Goal: Task Accomplishment & Management: Complete application form

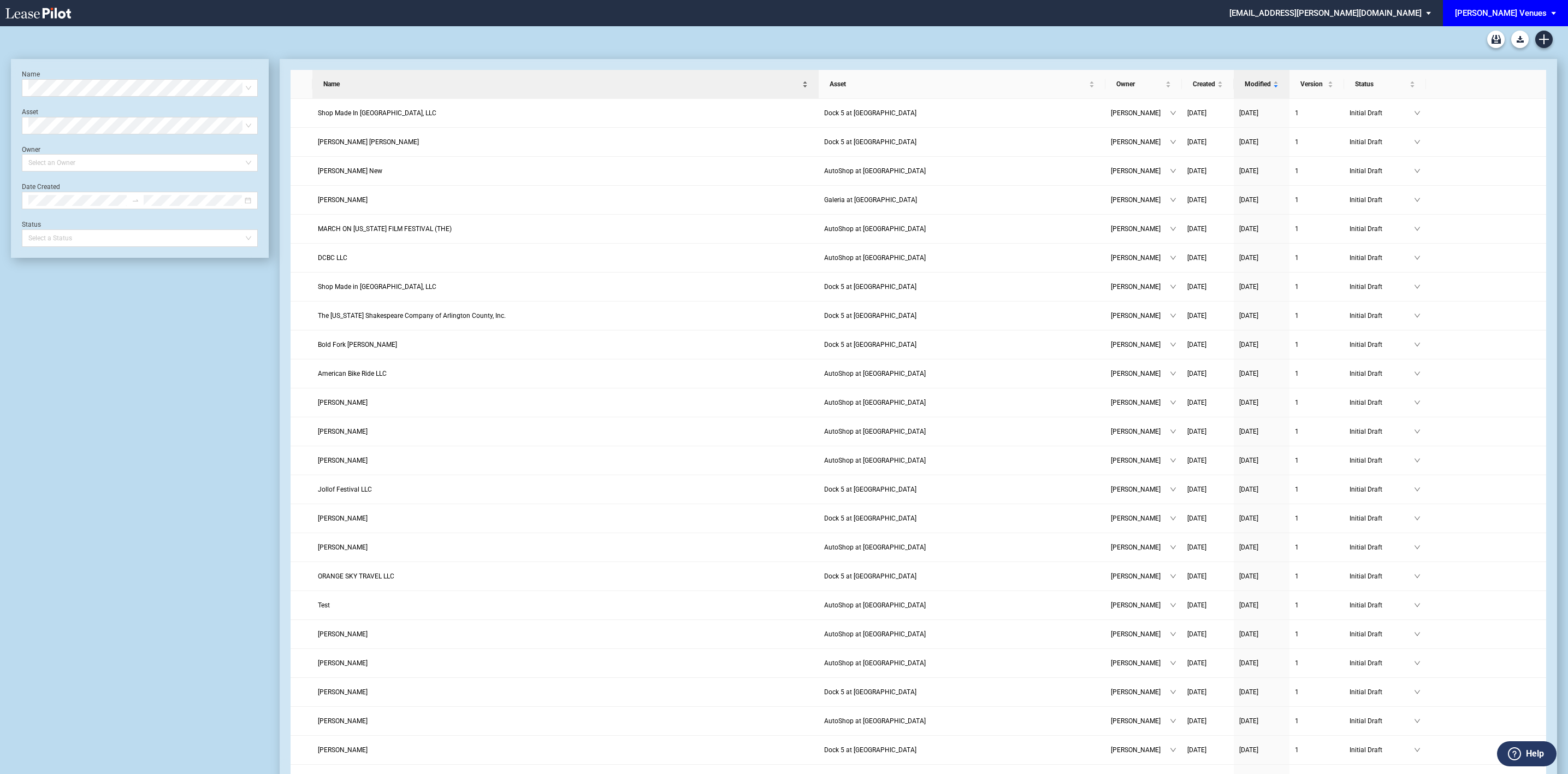
click at [768, 82] on span "Name" at bounding box center [561, 84] width 477 height 11
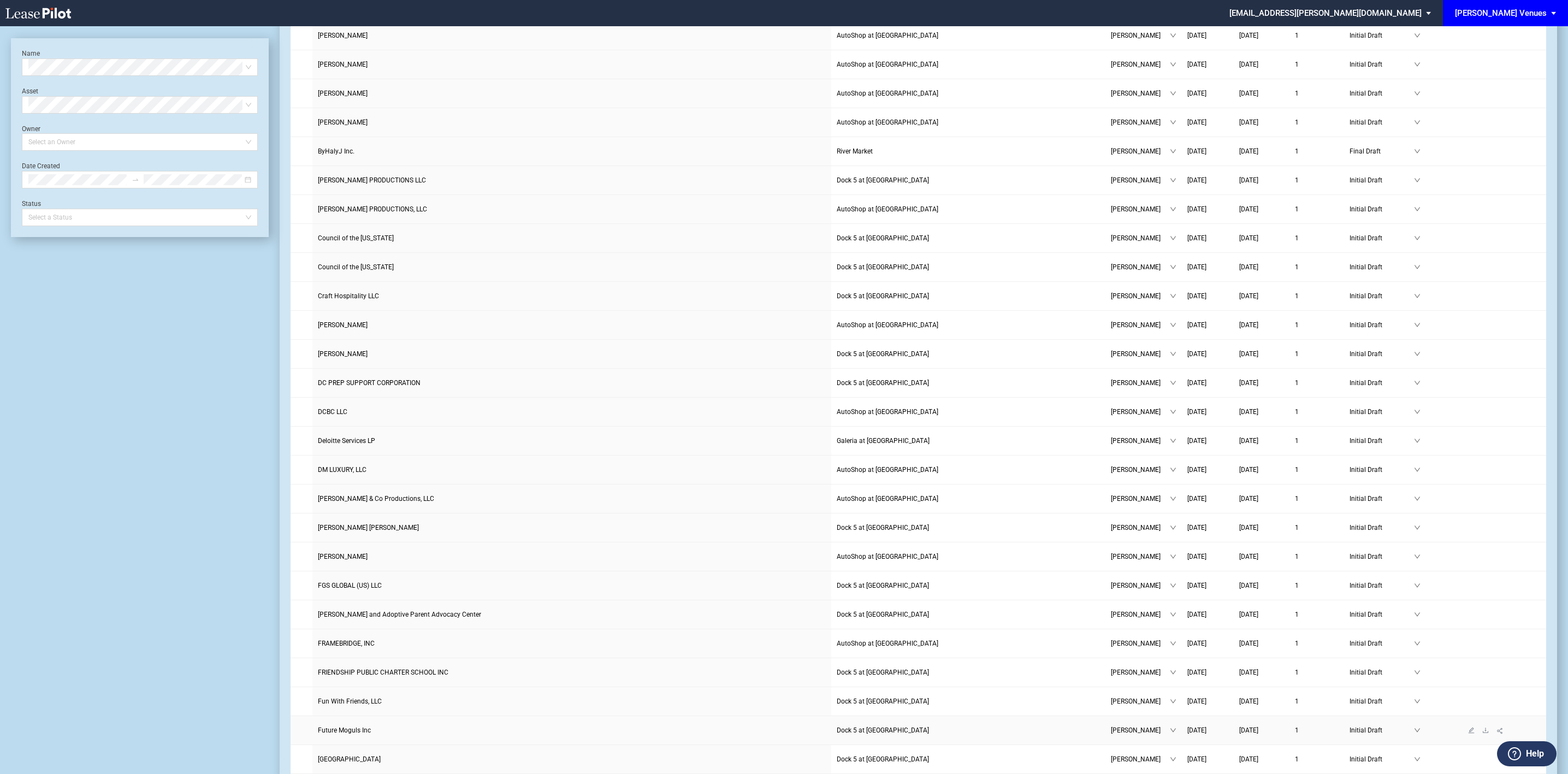
scroll to position [871, 0]
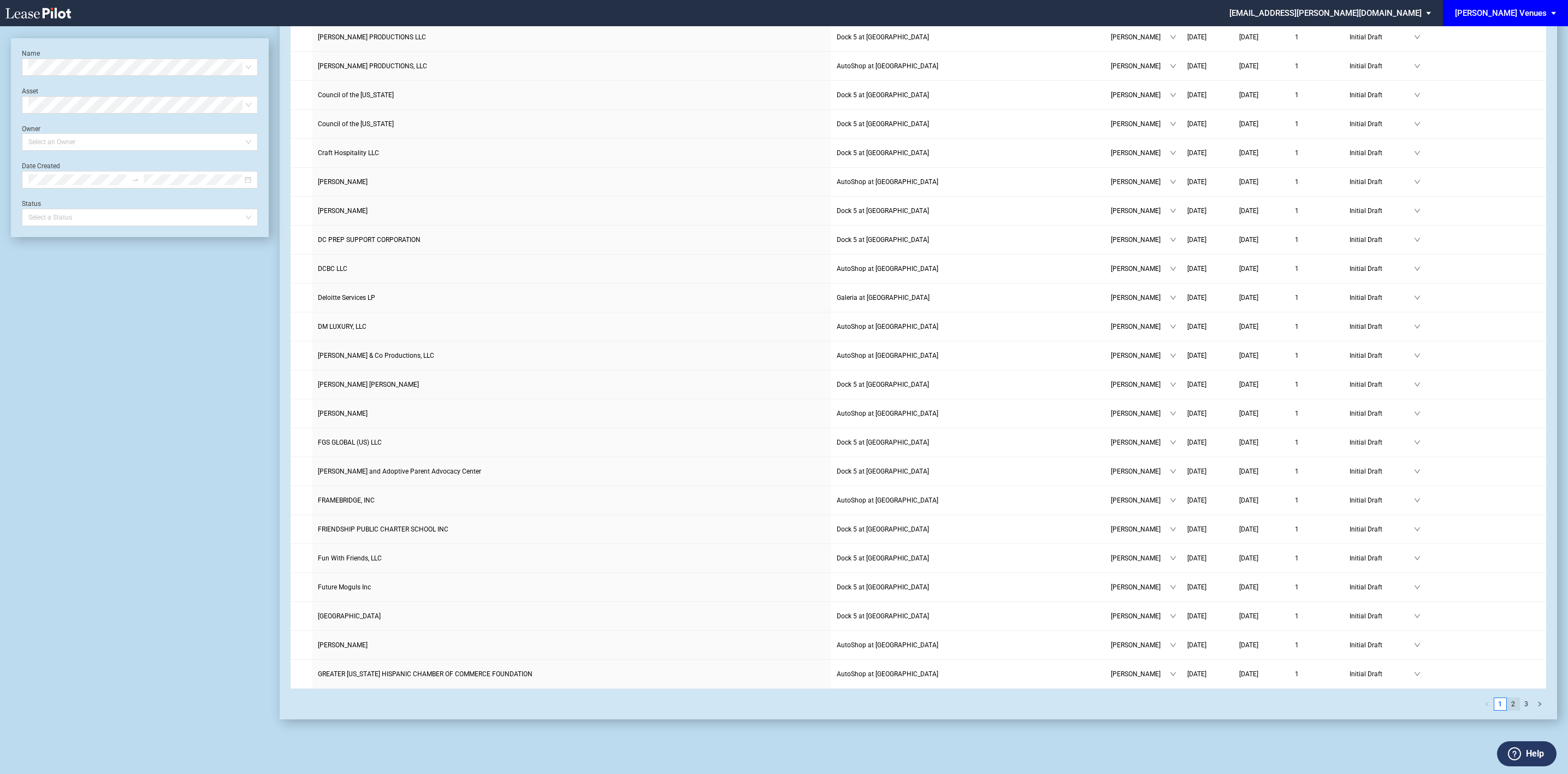
click at [1512, 701] on link "2" at bounding box center [1513, 704] width 12 height 12
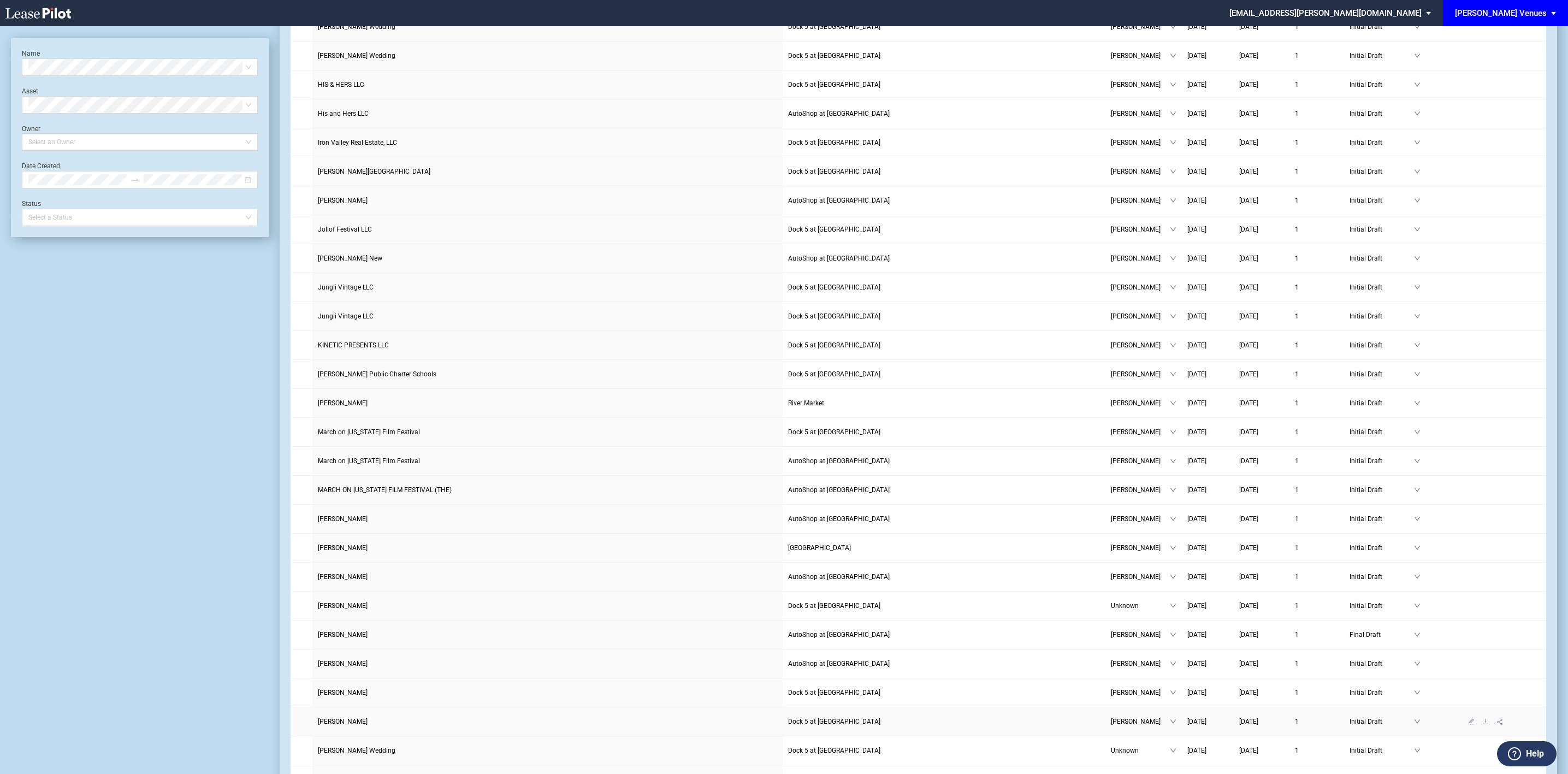
scroll to position [0, 0]
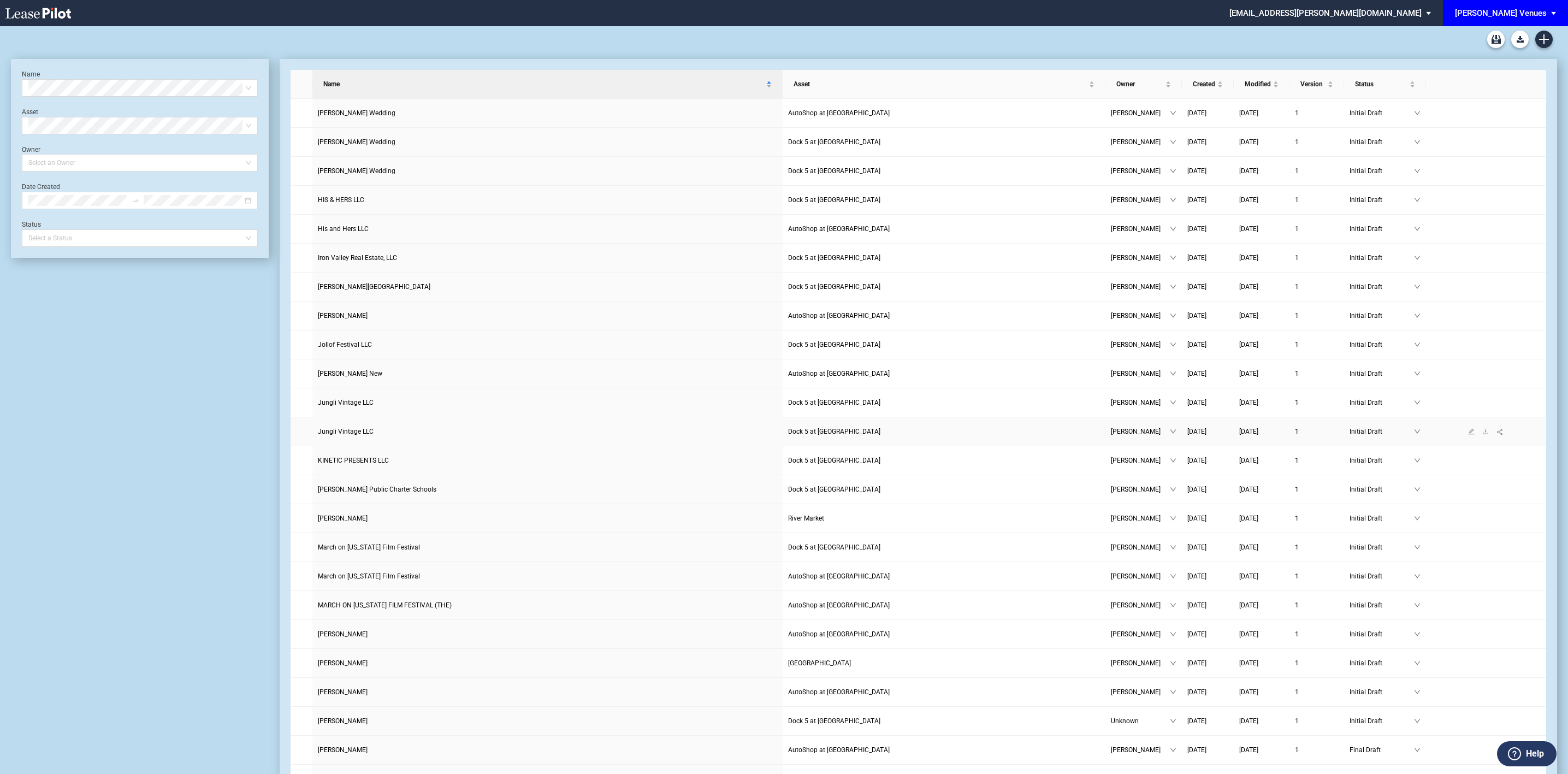
click at [362, 432] on span "Jungli Vintage LLC" at bounding box center [346, 432] width 56 height 8
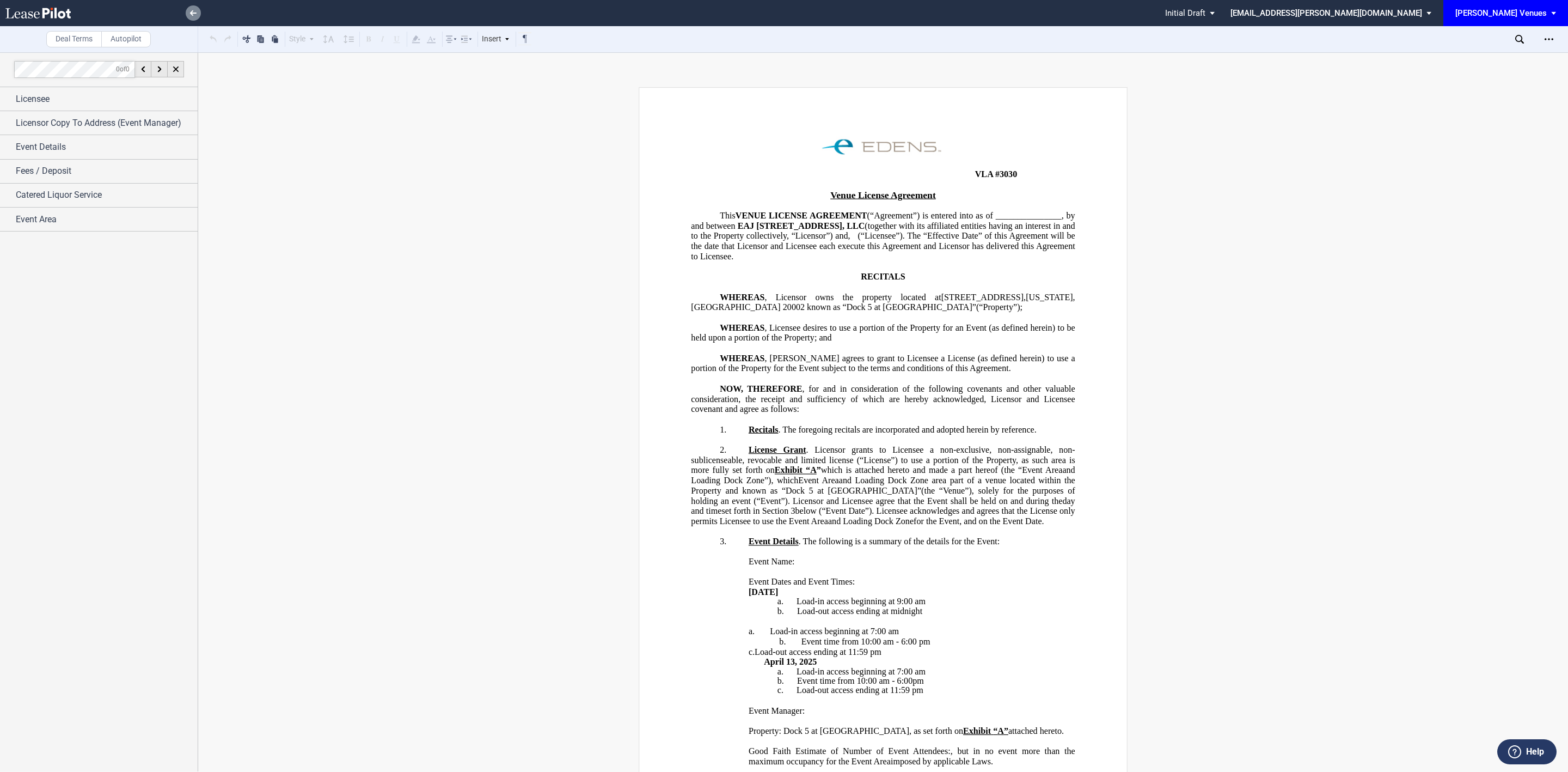
click at [196, 14] on icon at bounding box center [193, 12] width 7 height 5
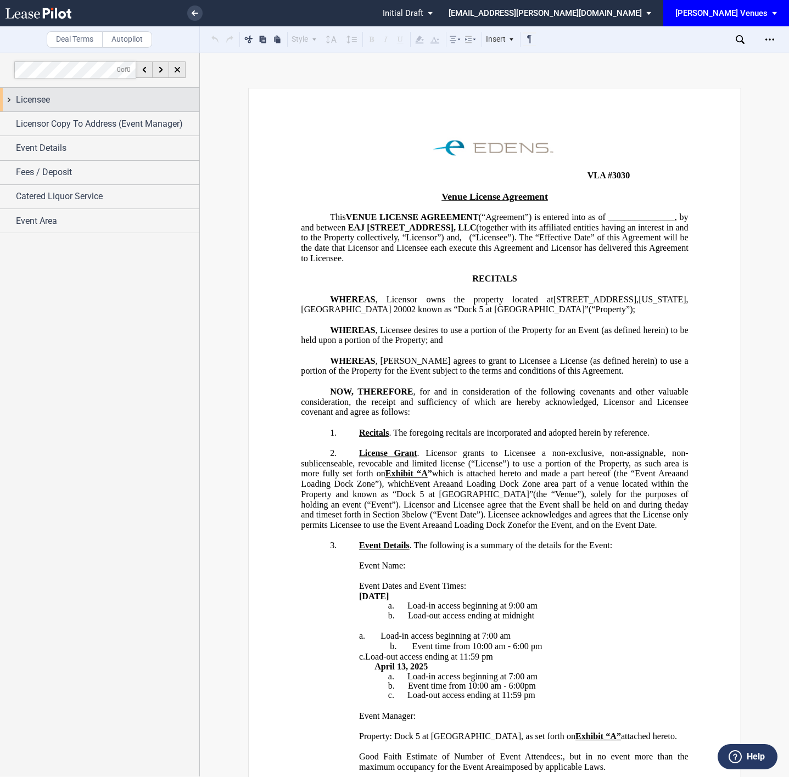
click at [48, 98] on span "Licensee" at bounding box center [33, 99] width 34 height 13
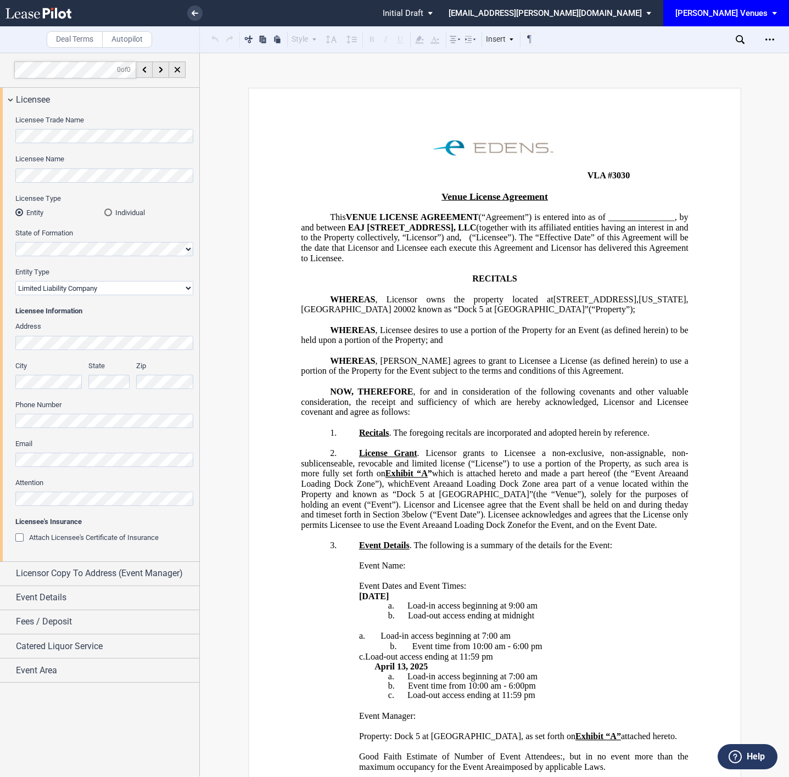
click at [2, 137] on div "Licensee Trade Name Licensee Name Licensee Type Entity Individual State of Form…" at bounding box center [99, 336] width 199 height 450
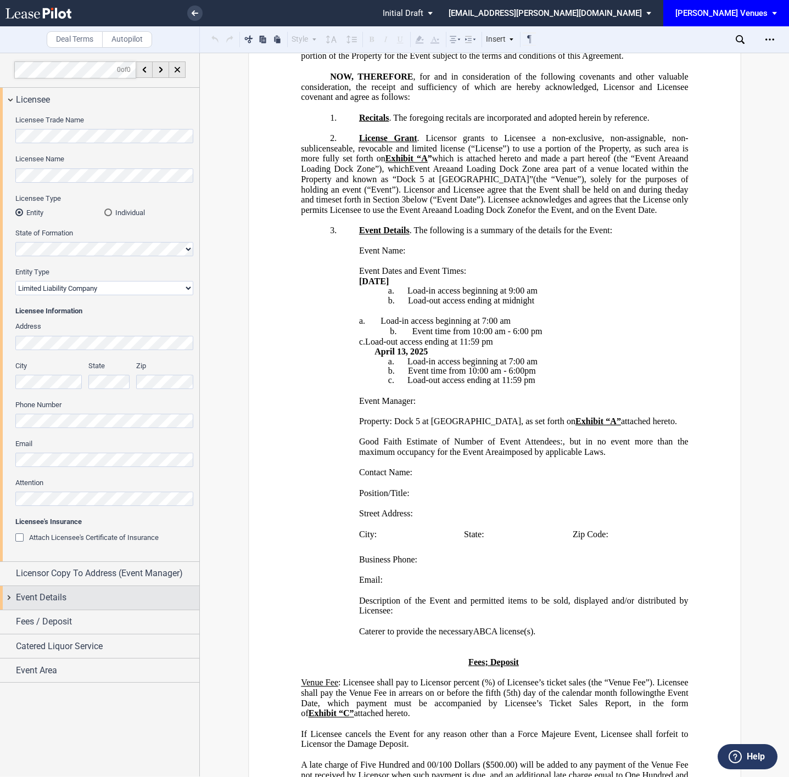
scroll to position [329, 0]
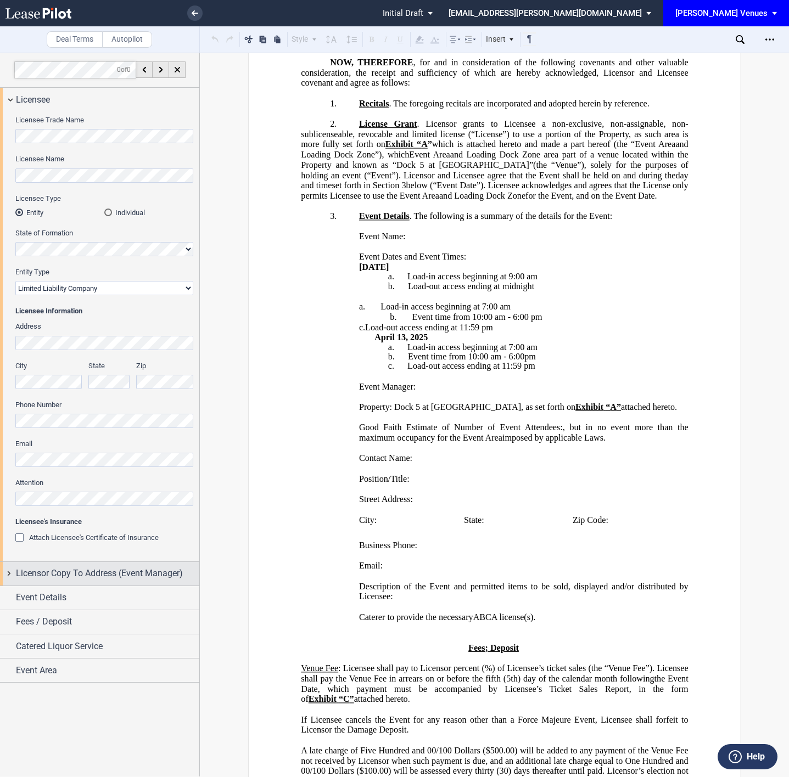
drag, startPoint x: 38, startPoint y: 598, endPoint x: 56, endPoint y: 570, distance: 33.1
click at [38, 598] on span "Event Details" at bounding box center [41, 597] width 51 height 13
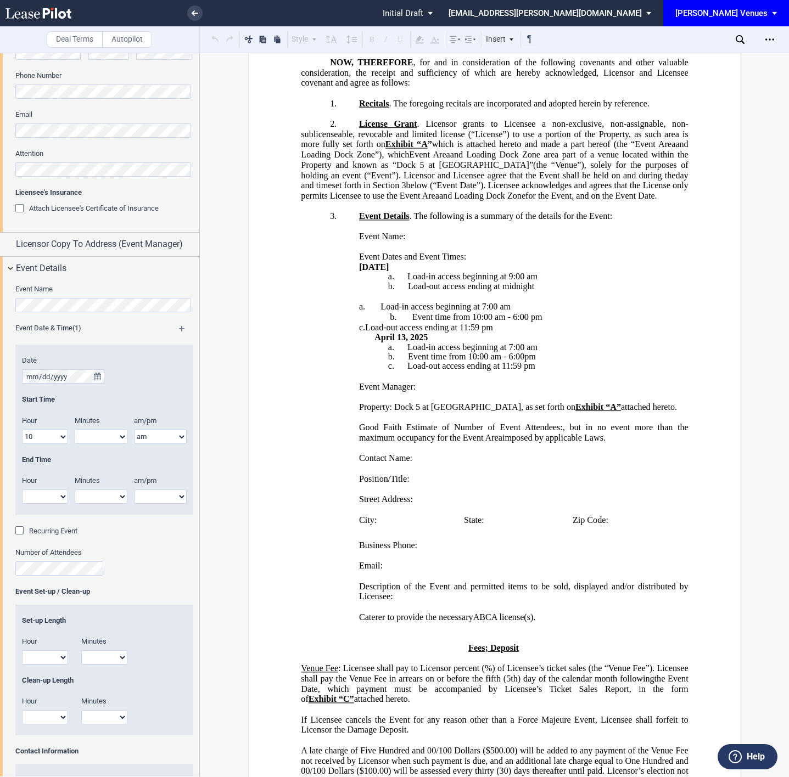
click at [7, 303] on div "Event Name Event Date & Time (1) Date Start Time Hour 1 2 3 4 5 6 7 8 9 10 11 12" at bounding box center [99, 690] width 199 height 819
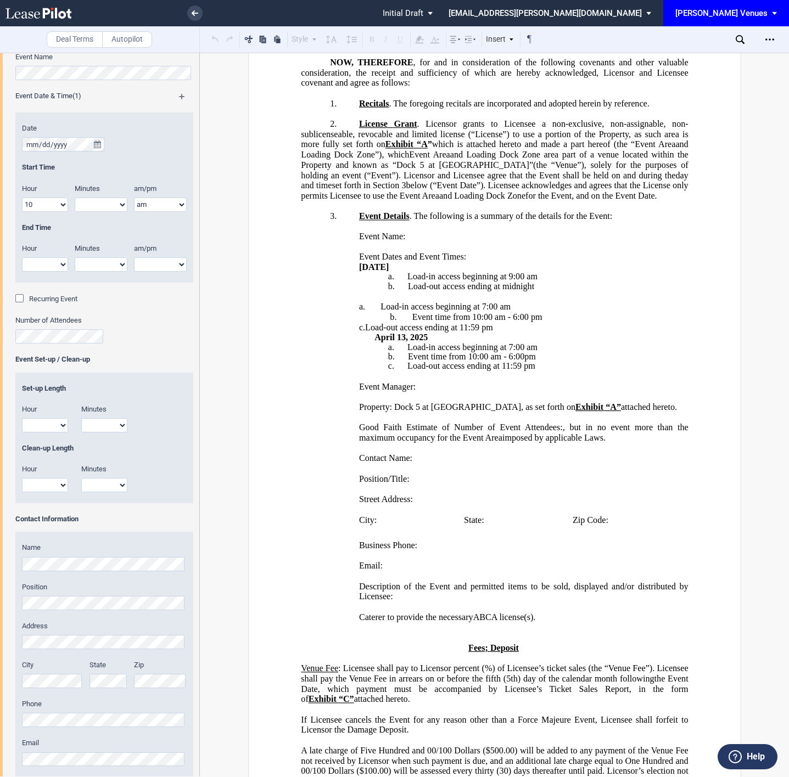
scroll to position [726, 0]
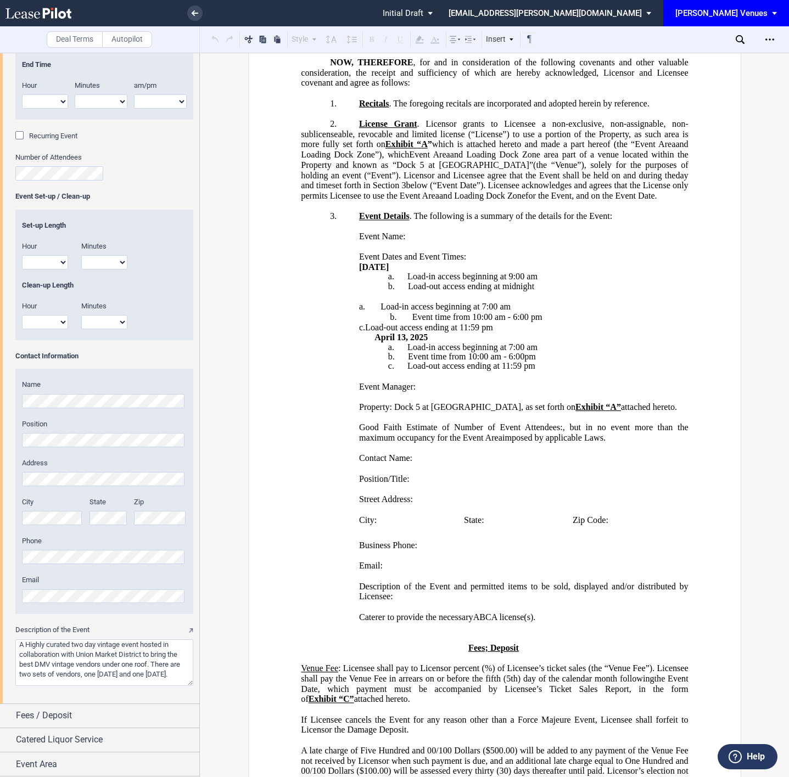
click at [68, 651] on textarea "Description of the Event" at bounding box center [104, 663] width 178 height 47
drag, startPoint x: 125, startPoint y: 743, endPoint x: 116, endPoint y: 715, distance: 29.0
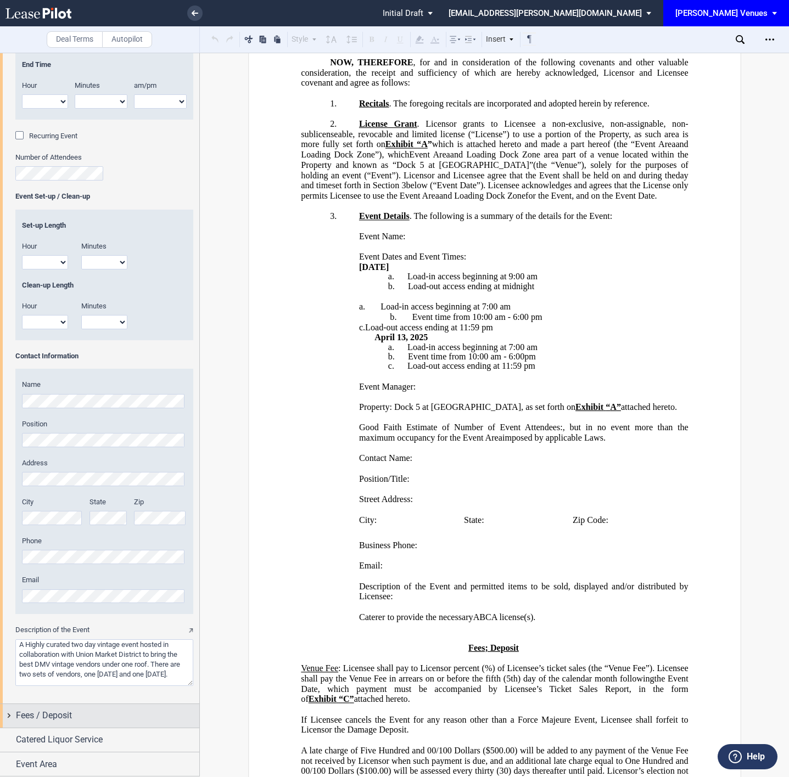
click at [124, 740] on div "Catered Liquor Service" at bounding box center [107, 739] width 183 height 13
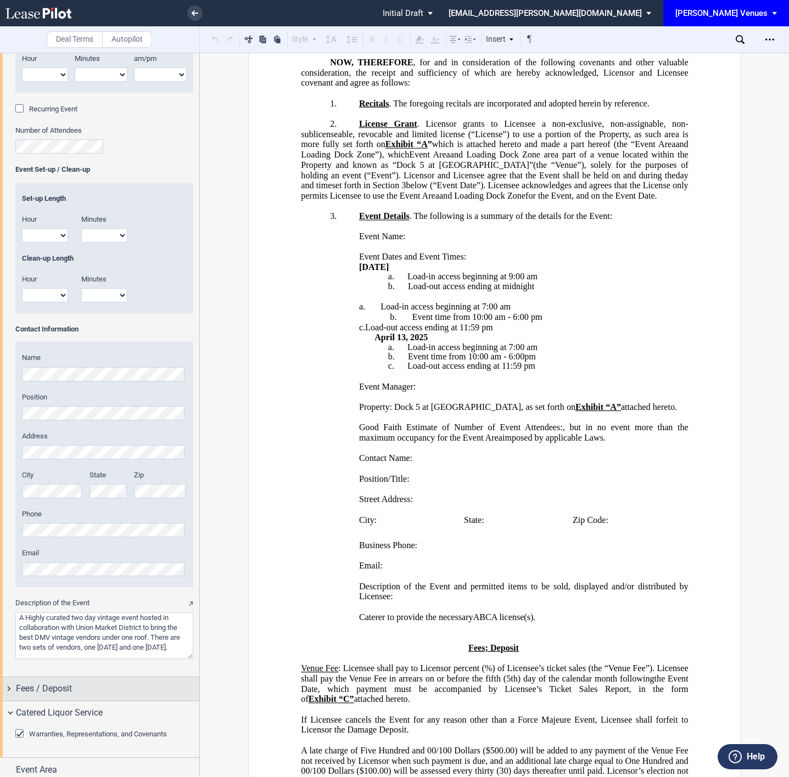
scroll to position [753, 0]
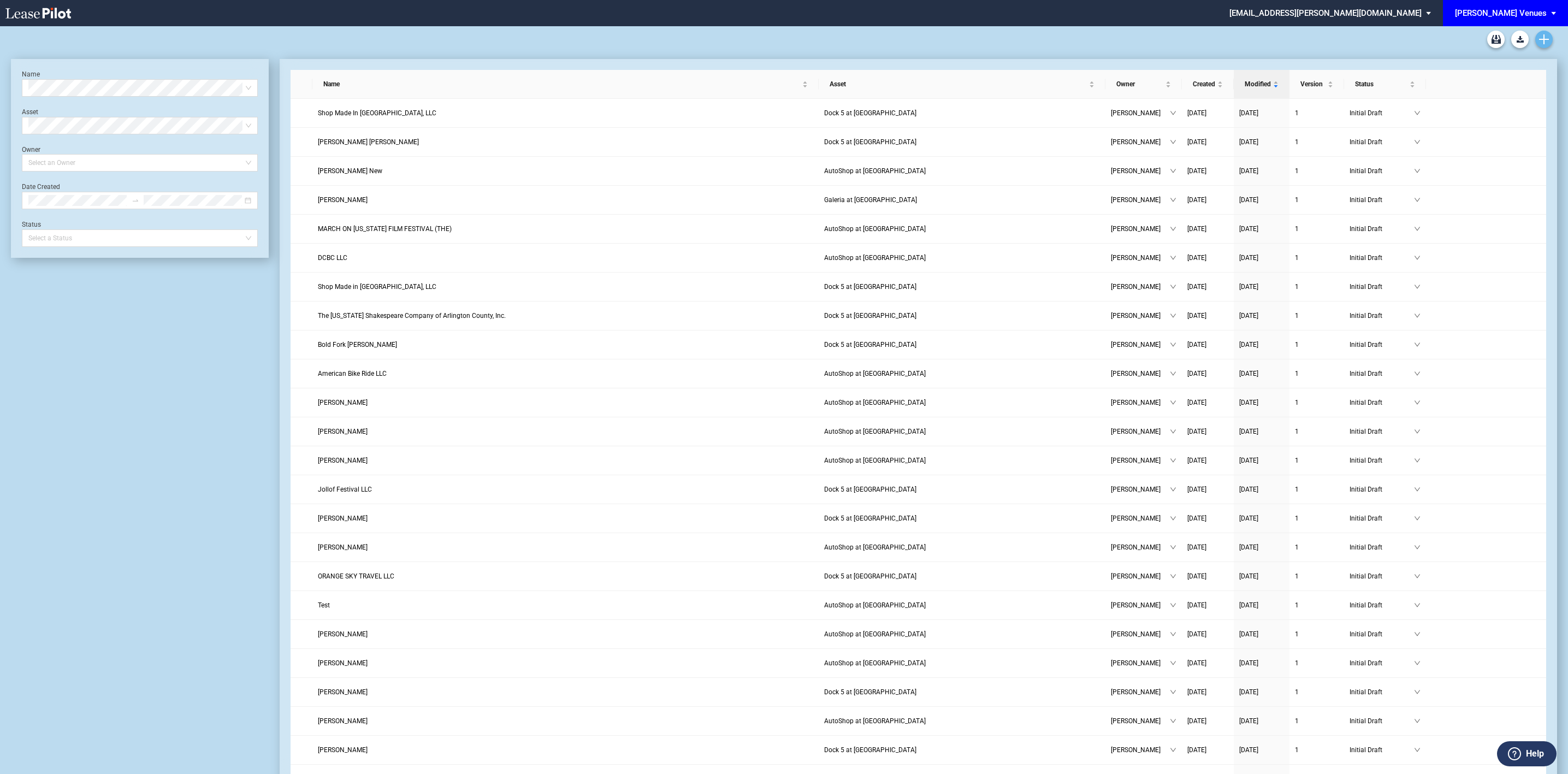
click at [1547, 41] on icon "Create new document" at bounding box center [1544, 40] width 10 height 10
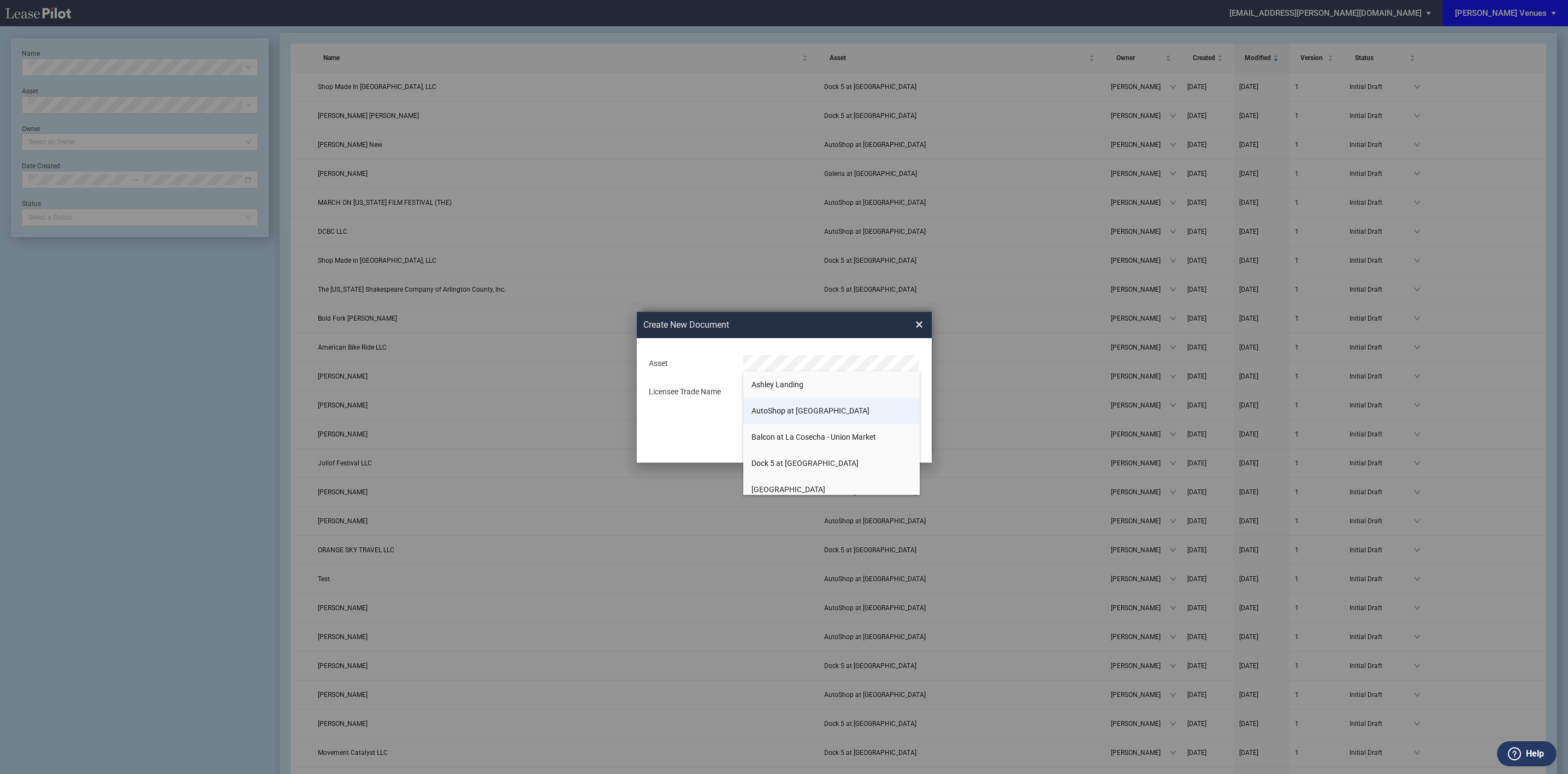
click at [776, 409] on span "AutoShop at [GEOGRAPHIC_DATA]" at bounding box center [810, 410] width 118 height 9
click at [698, 410] on div "Deal Type Retail Deal Type Retail Form Venue License Agreement Venue License Ag…" at bounding box center [784, 400] width 294 height 124
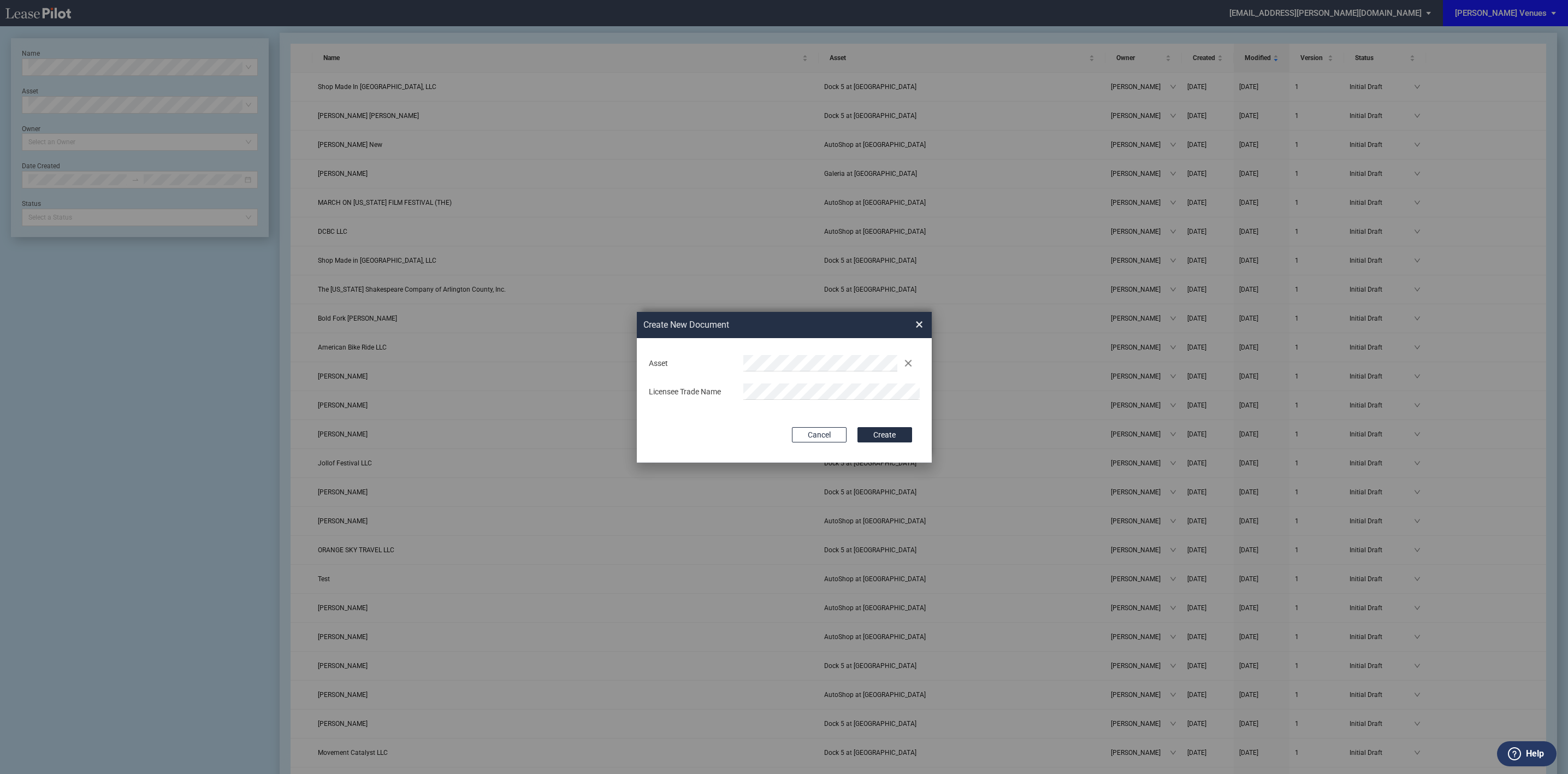
click at [805, 372] on md-input-container "Asset Clear" at bounding box center [784, 363] width 274 height 19
click at [721, 378] on div "Asset Clear Licensee Trade Name" at bounding box center [784, 378] width 274 height 58
click at [886, 428] on button "Create" at bounding box center [884, 434] width 55 height 15
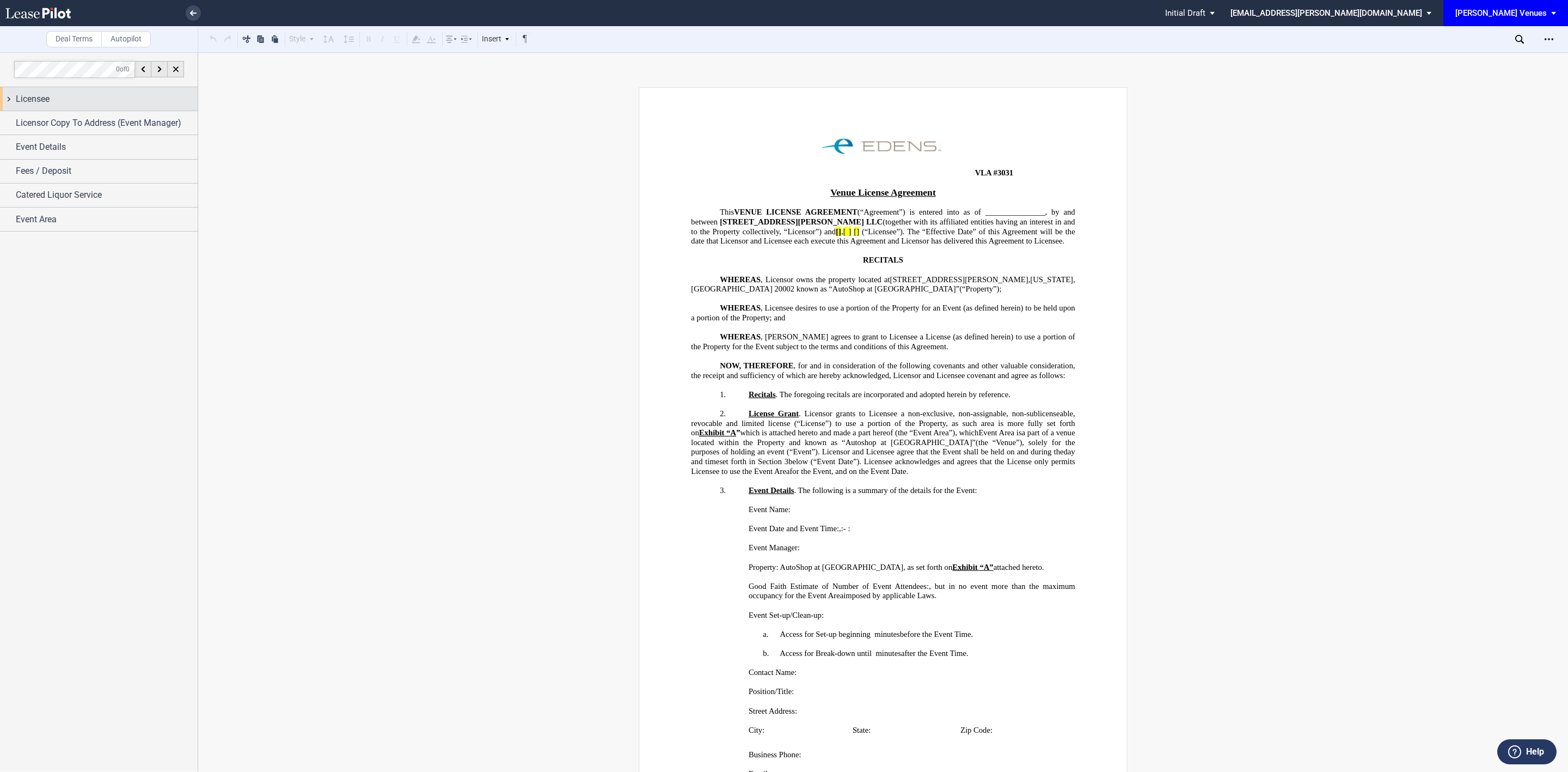
click at [131, 101] on div "Licensee" at bounding box center [106, 98] width 181 height 13
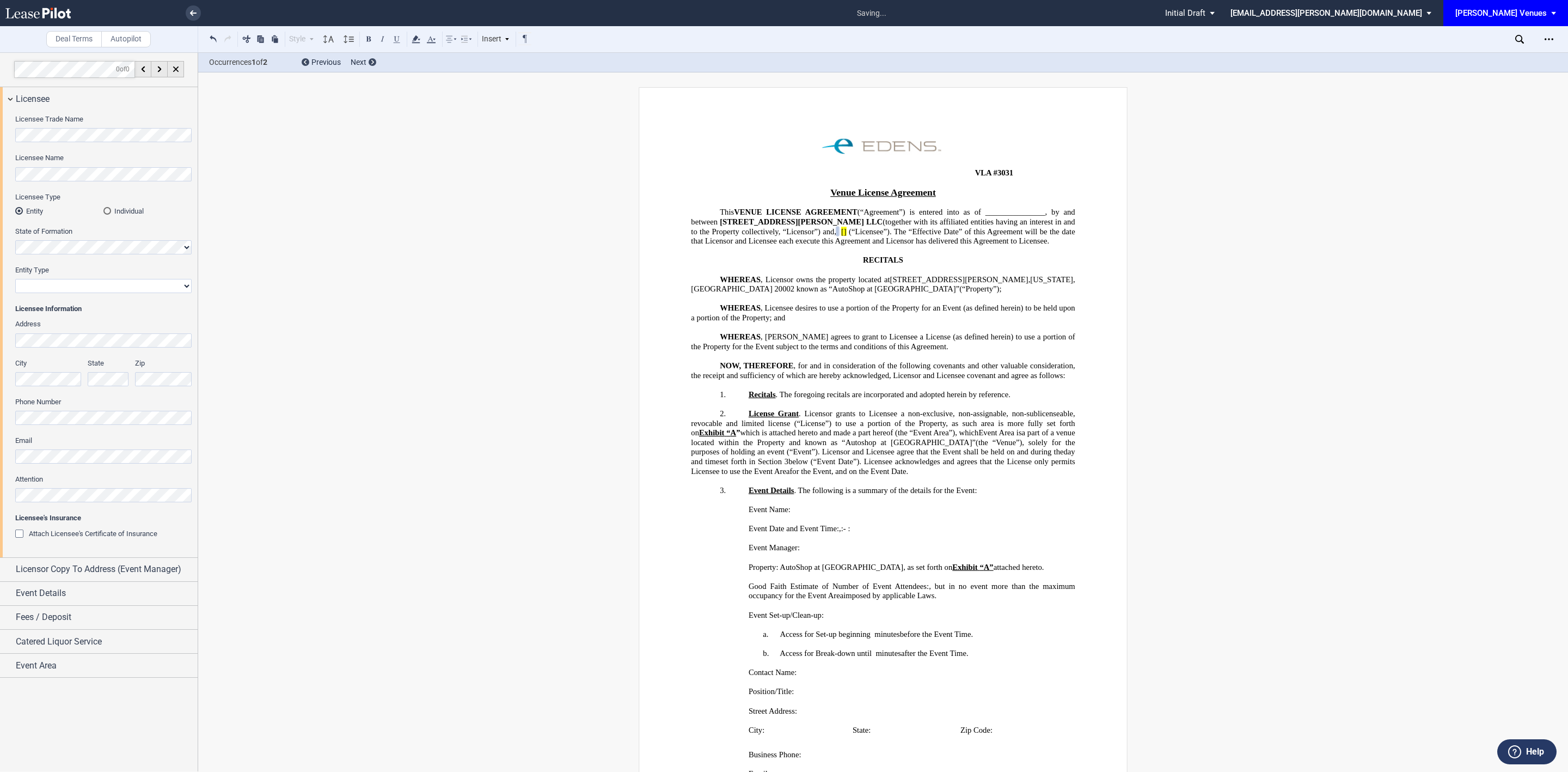
click at [124, 283] on select "Corporation Limited Liability Company General Partnership Limited Partnership N…" at bounding box center [103, 286] width 177 height 14
select select "limited liability company"
click at [15, 279] on select "Corporation Limited Liability Company General Partnership Limited Partnership N…" at bounding box center [103, 286] width 177 height 14
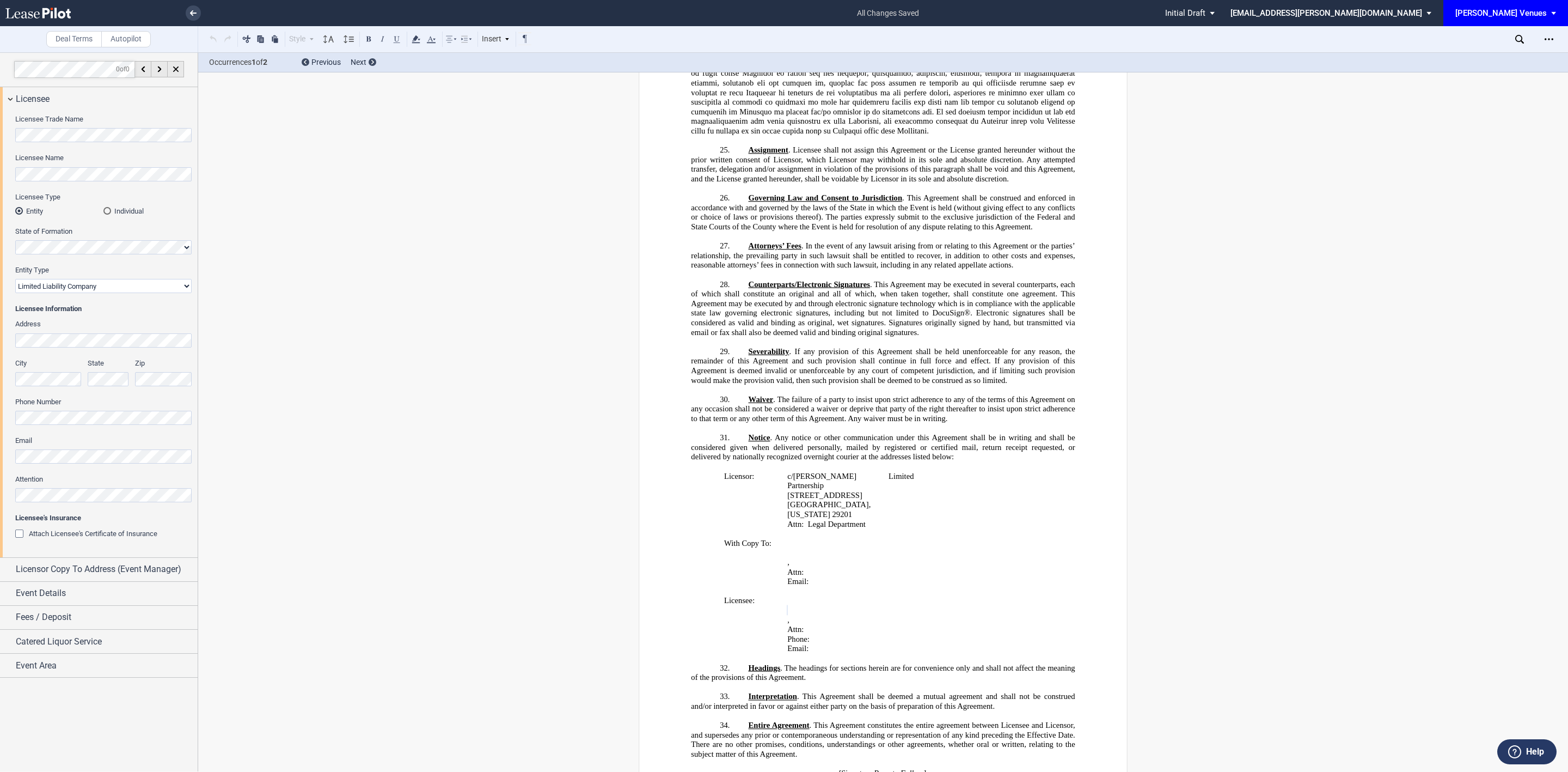
scroll to position [2905, 0]
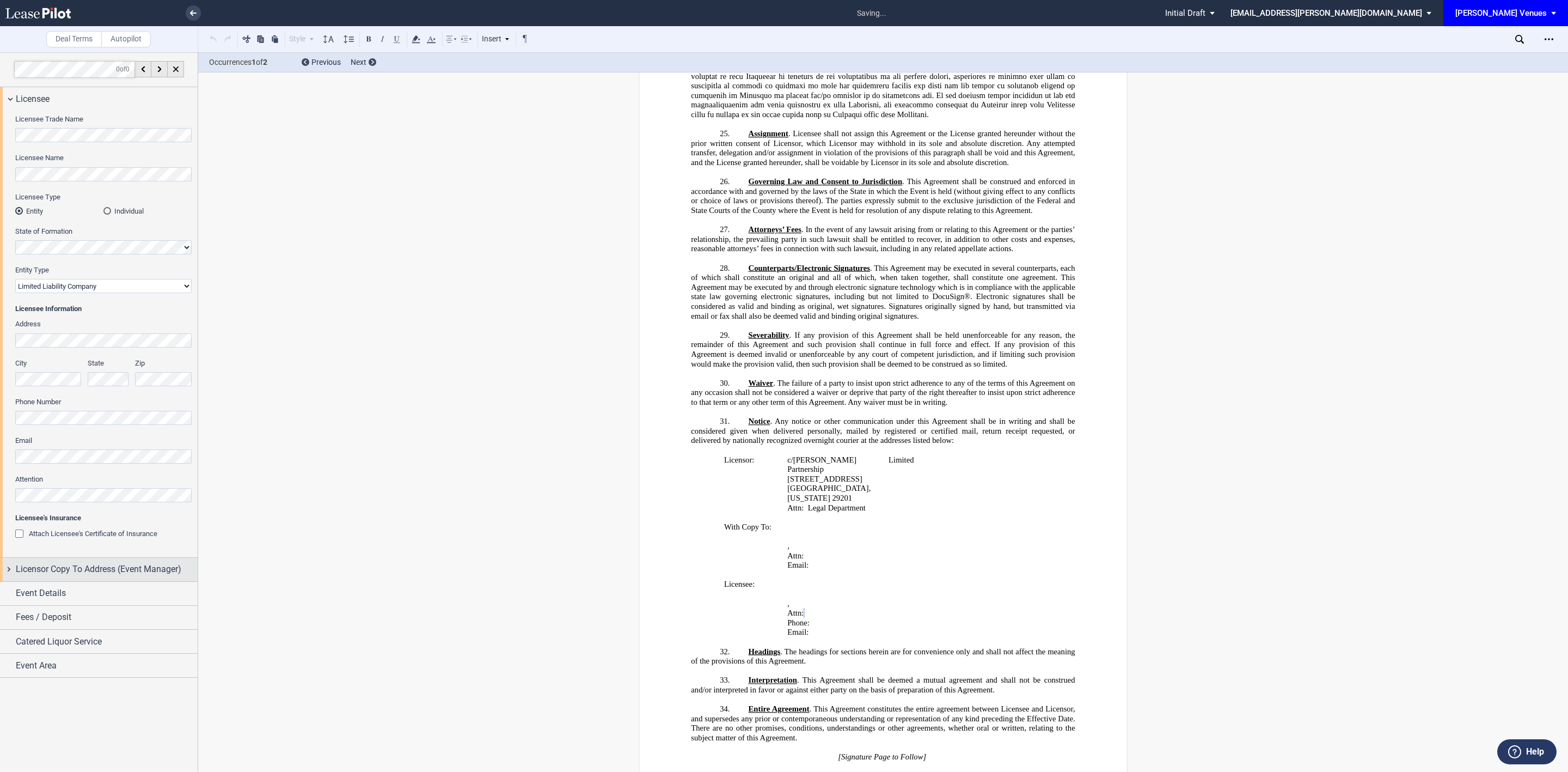
click at [127, 571] on span "Licensor Copy To Address (Event Manager)" at bounding box center [98, 569] width 166 height 13
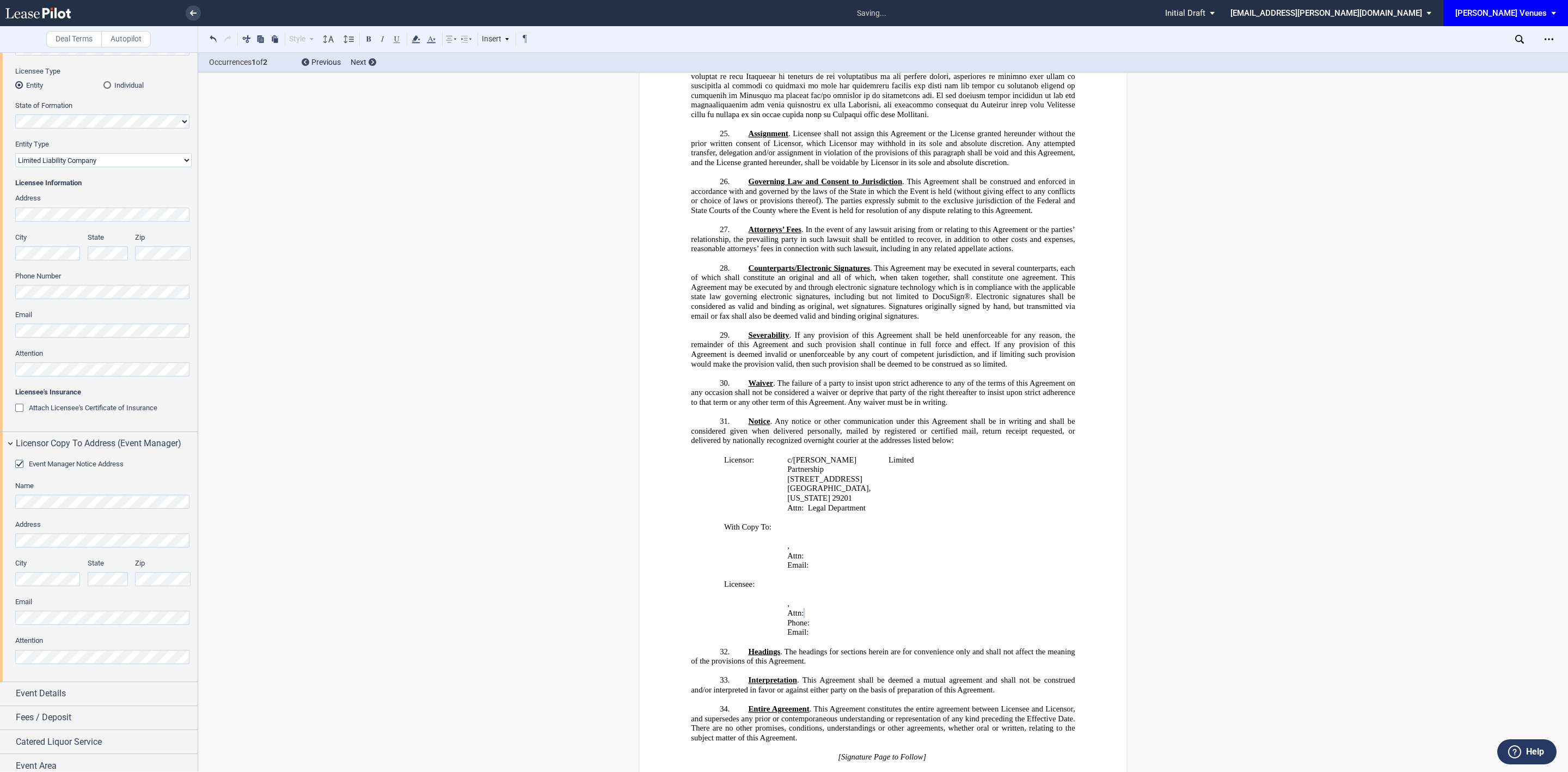
scroll to position [134, 0]
click at [93, 687] on div "Event Details" at bounding box center [106, 687] width 181 height 13
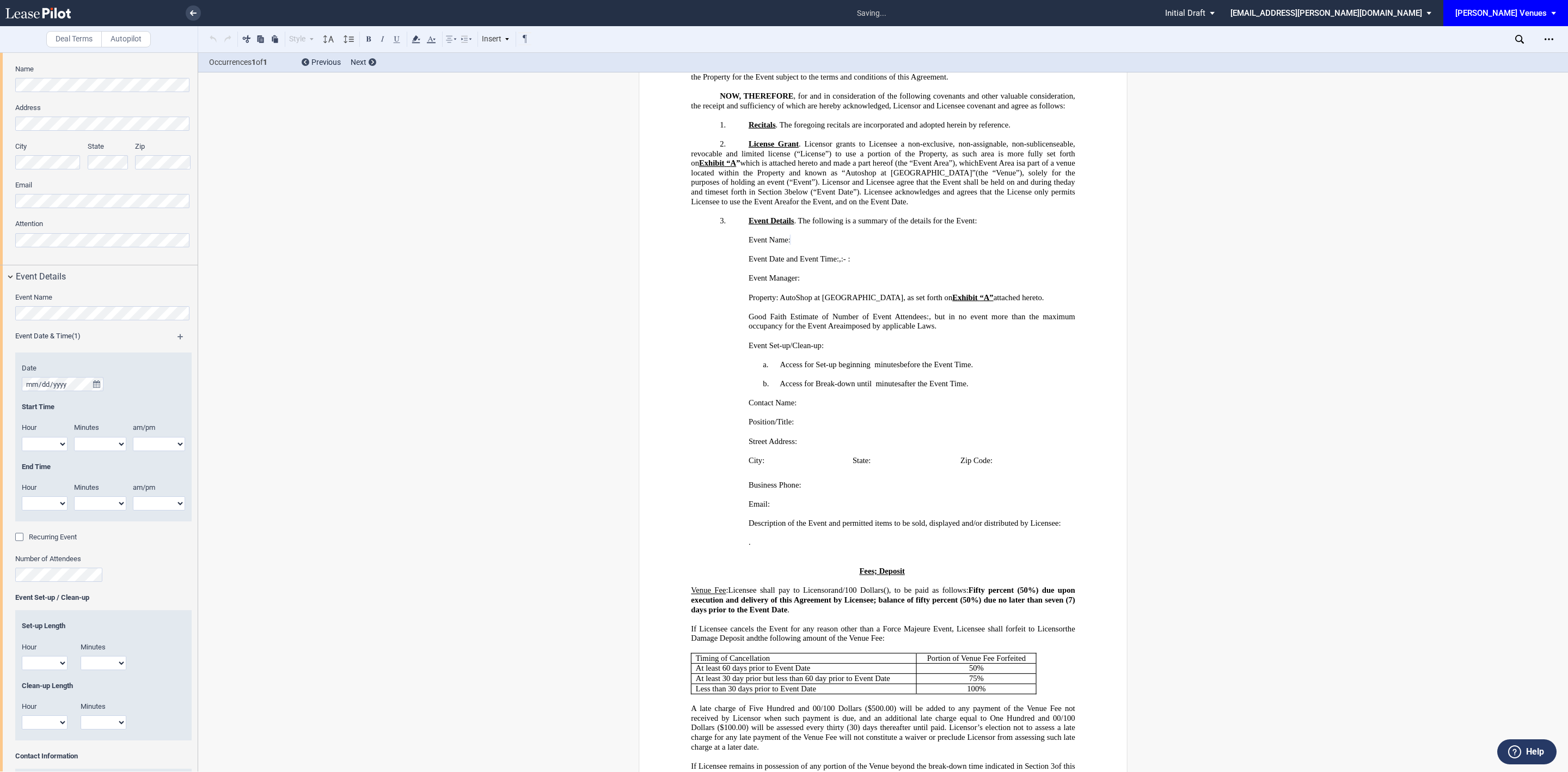
scroll to position [118, 0]
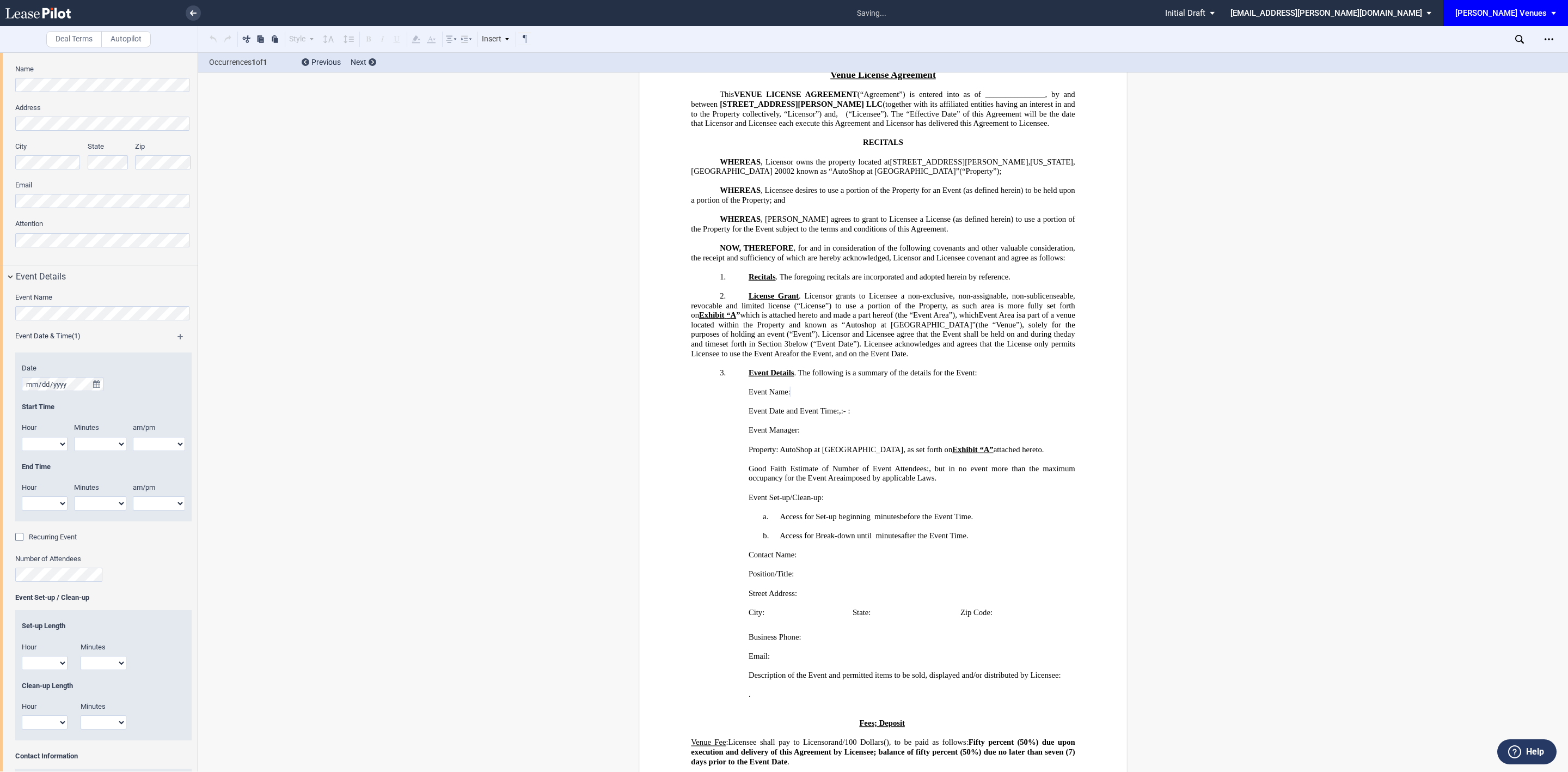
click at [0, 307] on div "Event Name Event Date & Time (1) Date Start Time Hour 1 2 3 4 5 6 7 8 9 10 11 12" at bounding box center [98, 695] width 197 height 813
click at [98, 385] on icon "true" at bounding box center [96, 384] width 7 height 8
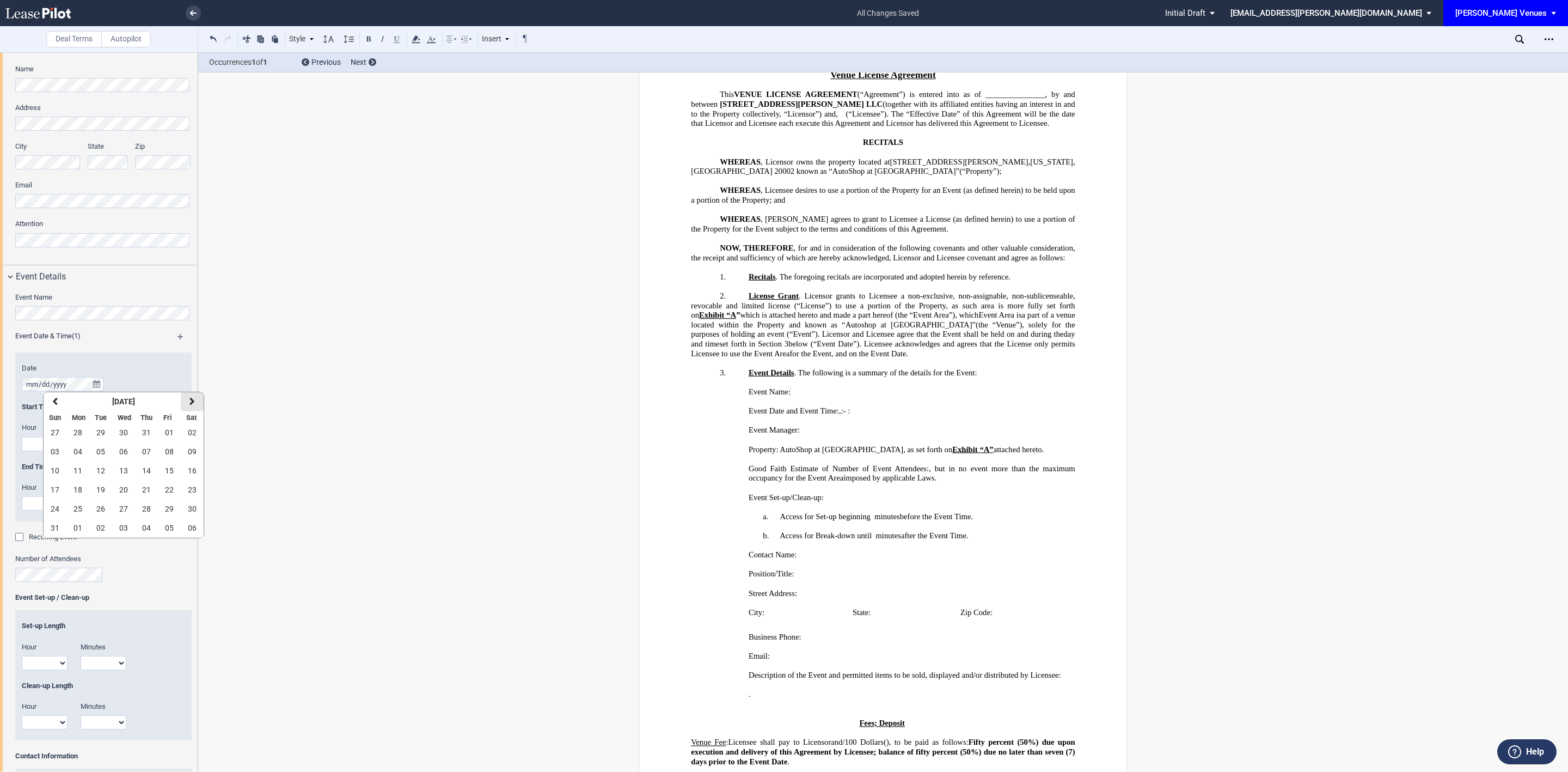
click at [191, 403] on icon "button" at bounding box center [191, 401] width 5 height 9
click at [192, 489] on span "27" at bounding box center [191, 489] width 9 height 9
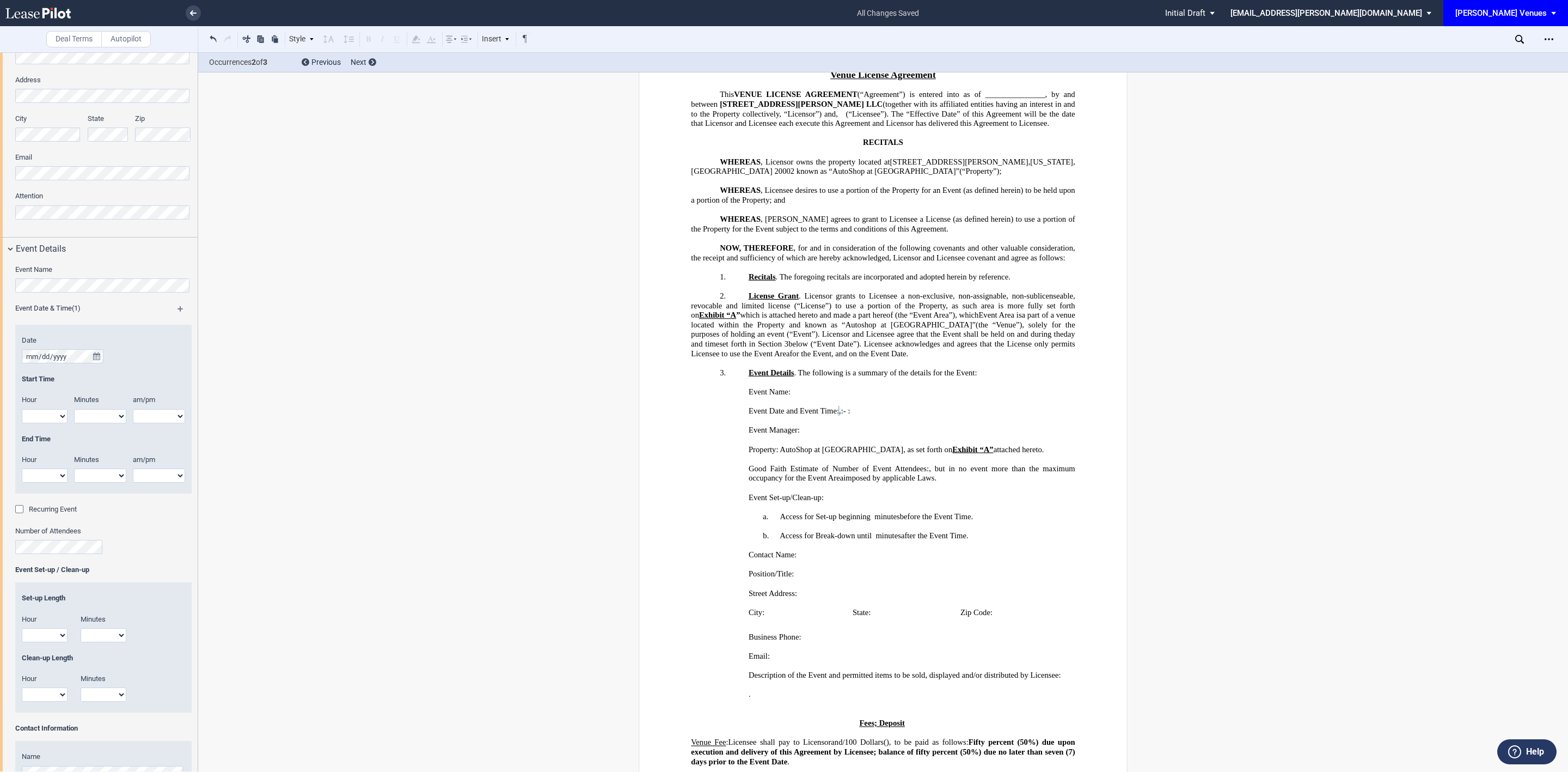
scroll to position [572, 0]
click at [43, 414] on select "1 2 3 4 5 6 7 8 9 10 11 12" at bounding box center [45, 415] width 46 height 14
select select "10"
click at [22, 408] on select "1 2 3 4 5 6 7 8 9 10 11 12" at bounding box center [45, 415] width 46 height 14
click at [101, 415] on select "00 05 10 15 20 25 30 35 40 45 50 55" at bounding box center [100, 415] width 53 height 14
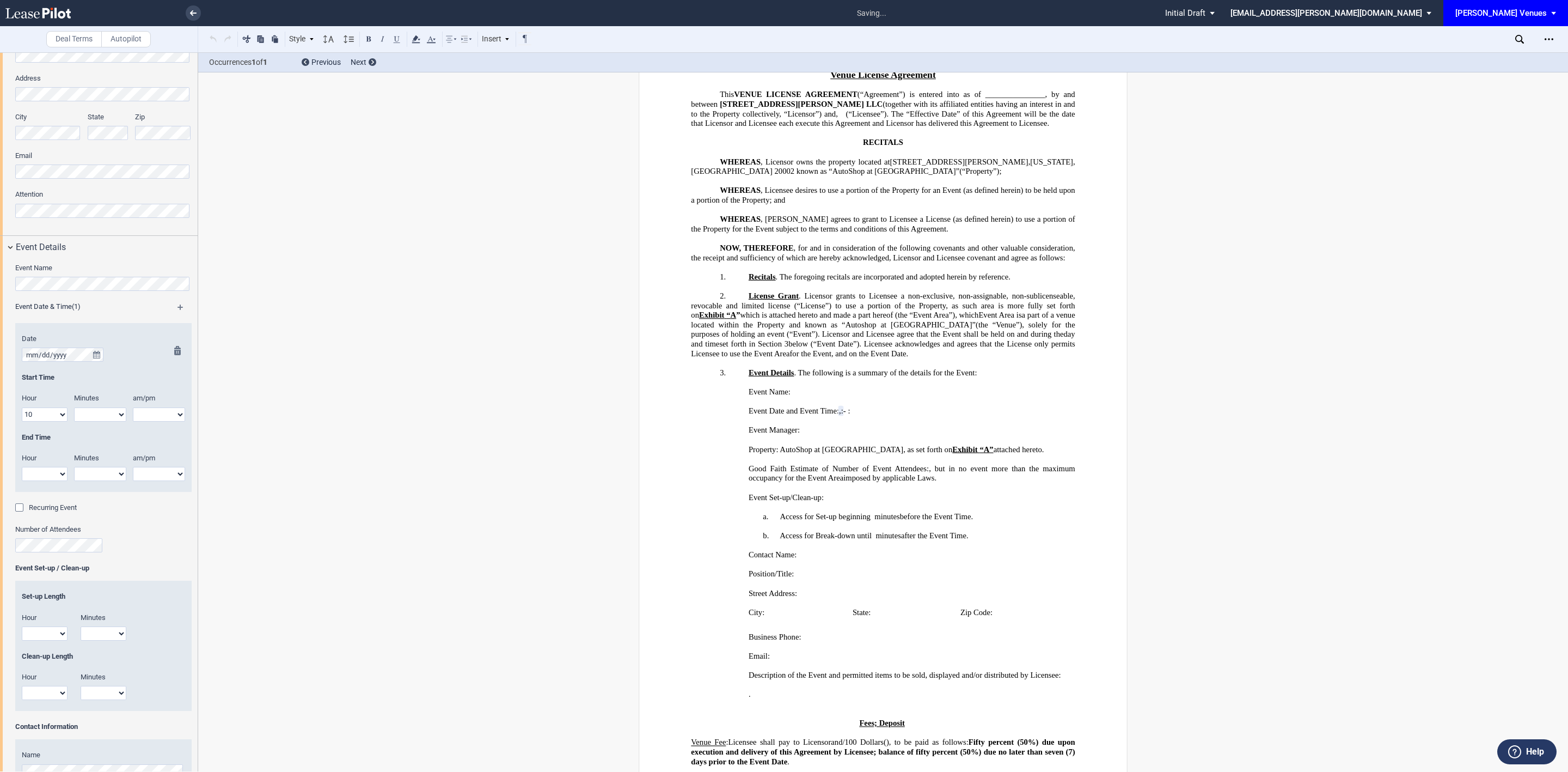
select select "00"
click at [74, 408] on select "00 05 10 15 20 25 30 35 40 45 50 55" at bounding box center [100, 415] width 53 height 14
click at [168, 411] on div at bounding box center [175, 419] width 14 height 146
click at [153, 410] on select "am pm" at bounding box center [159, 415] width 53 height 14
select select "am"
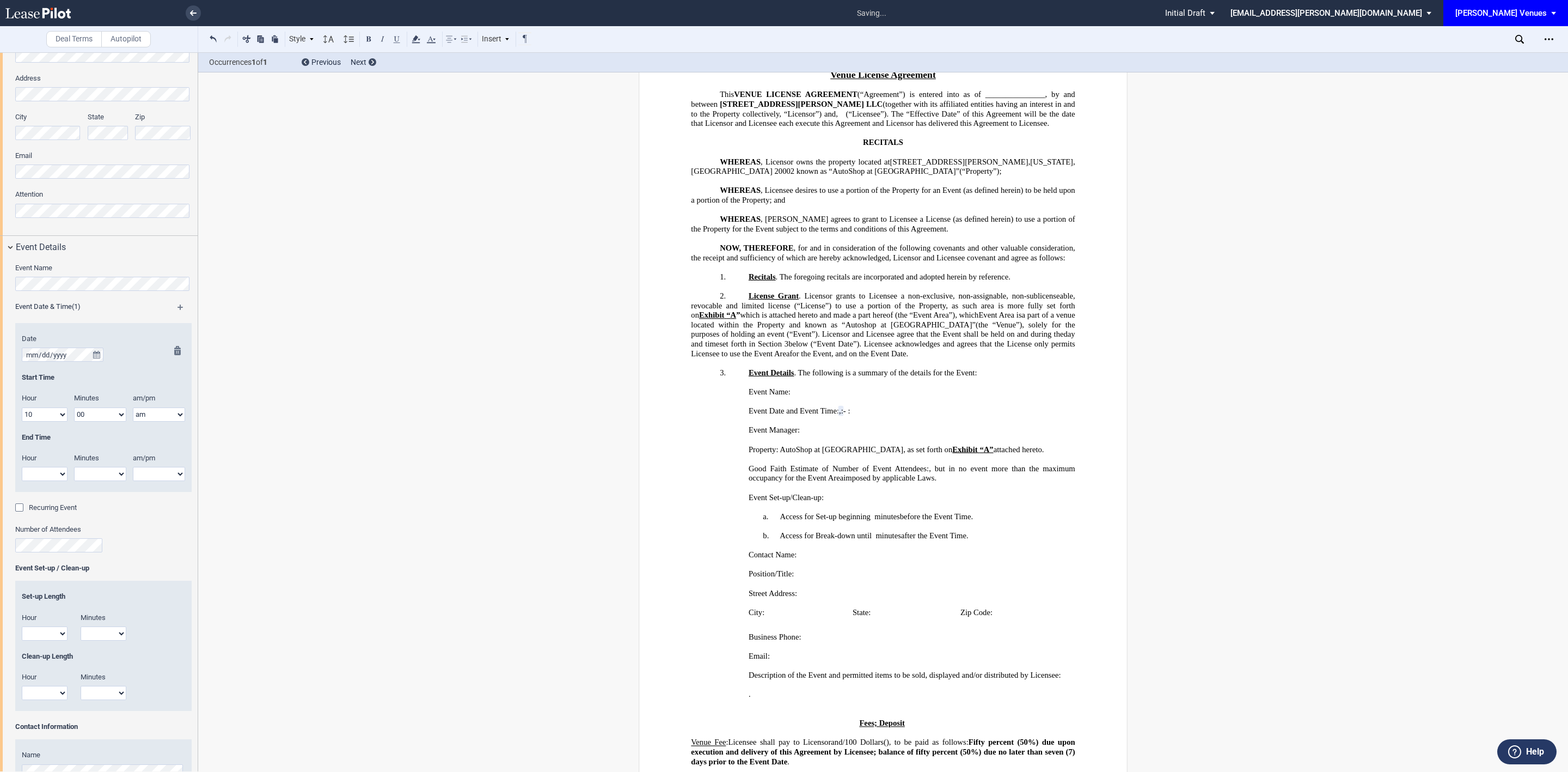
click at [133, 408] on select "am pm" at bounding box center [159, 415] width 53 height 14
click at [49, 470] on select "1 2 3 4 5 6 7 8 9 10 11 12" at bounding box center [45, 474] width 46 height 14
select select "4"
click at [22, 467] on select "1 2 3 4 5 6 7 8 9 10 11 12" at bounding box center [45, 474] width 46 height 14
click at [107, 466] on div "Minutes" at bounding box center [100, 460] width 65 height 14
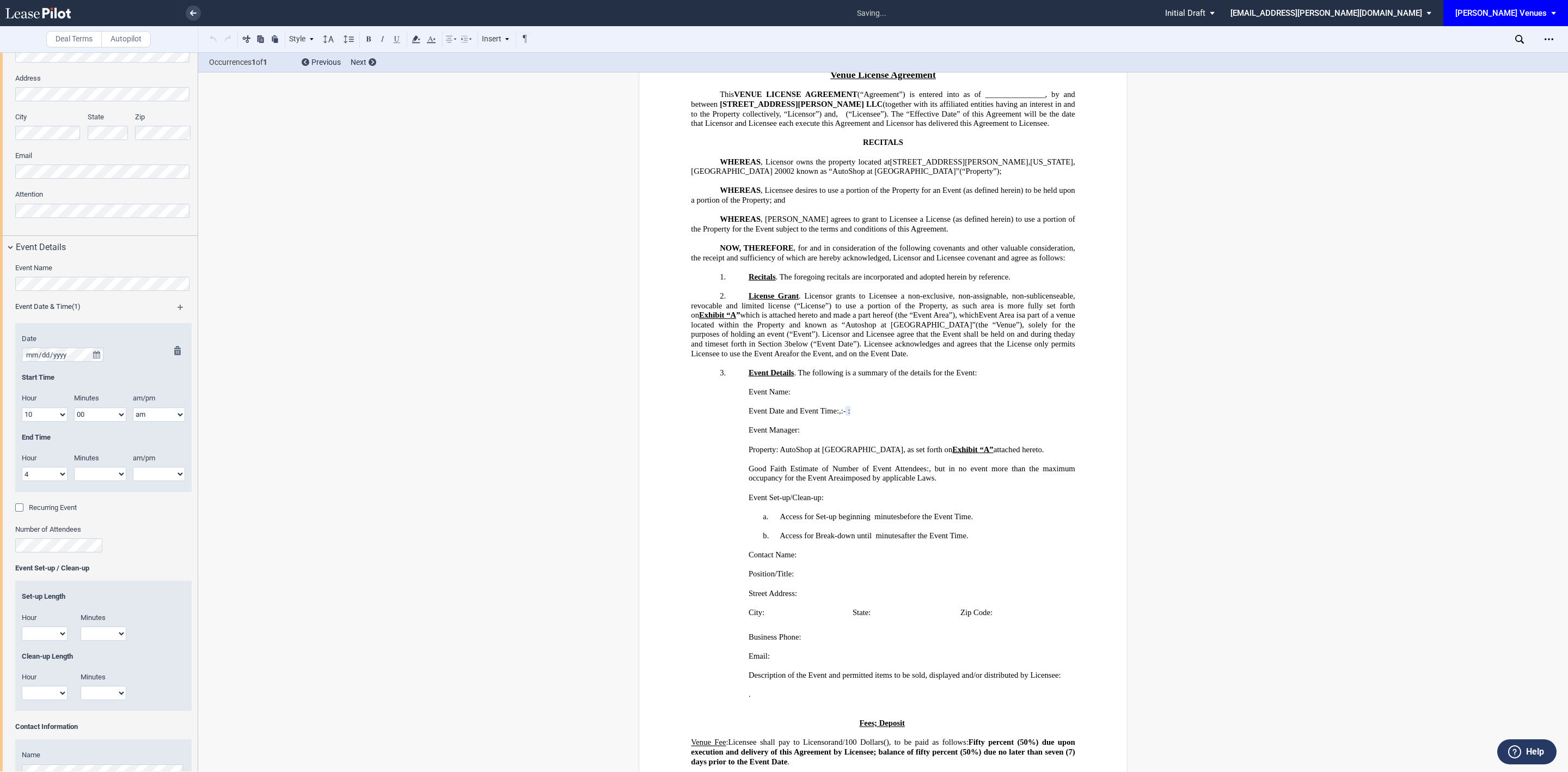
click at [106, 474] on select "00 05 10 15 20 25 30 35 40 45 50 55" at bounding box center [100, 474] width 53 height 14
select select "00"
click at [74, 467] on select "00 05 10 15 20 25 30 35 40 45 50 55" at bounding box center [100, 474] width 53 height 14
drag, startPoint x: 159, startPoint y: 471, endPoint x: 163, endPoint y: 480, distance: 9.8
click at [159, 471] on select "am pm" at bounding box center [159, 474] width 53 height 14
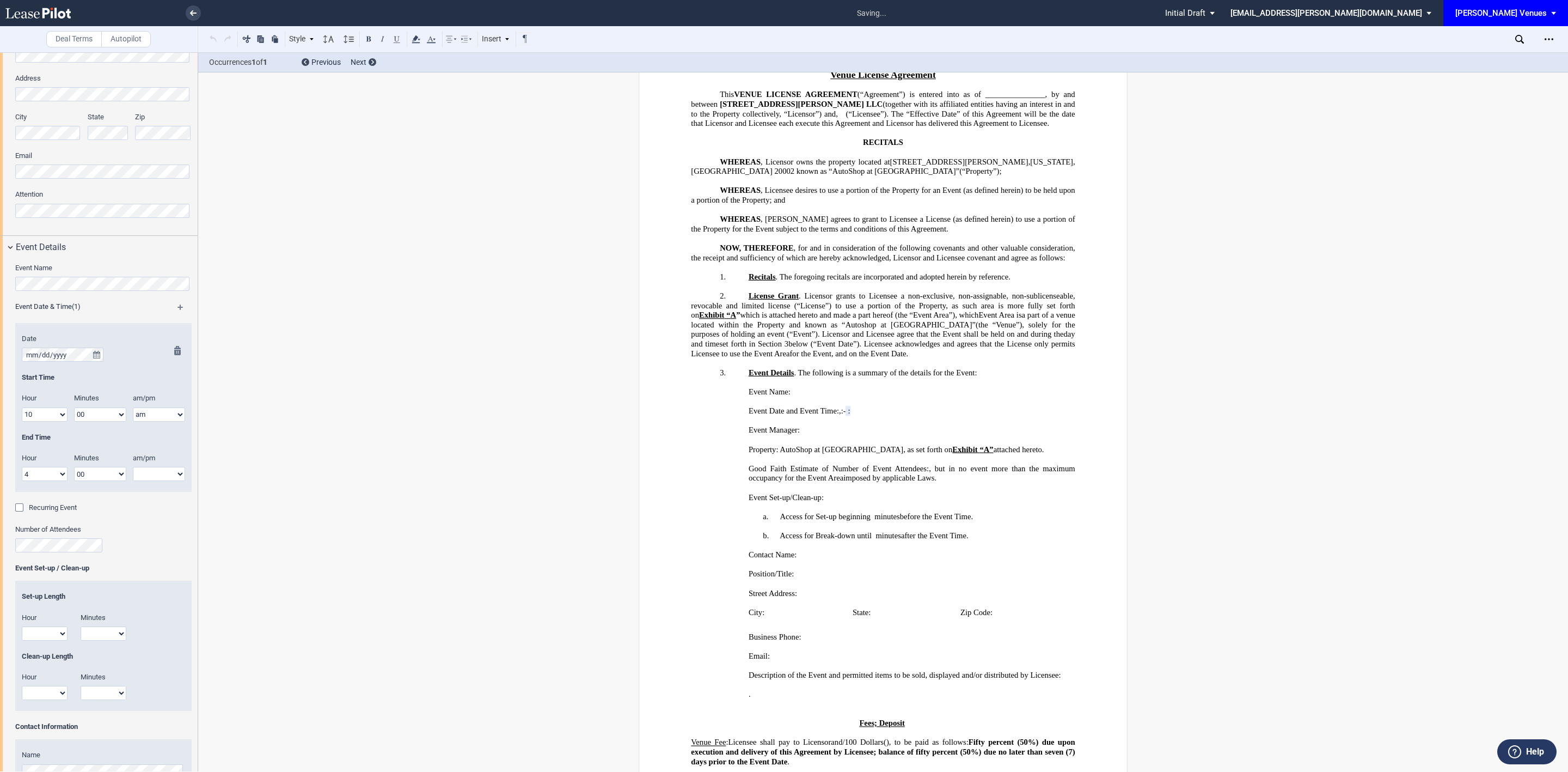
select select "pm"
click at [133, 467] on select "am pm" at bounding box center [159, 474] width 53 height 14
click at [57, 553] on div "Number of Attendees" at bounding box center [103, 544] width 177 height 39
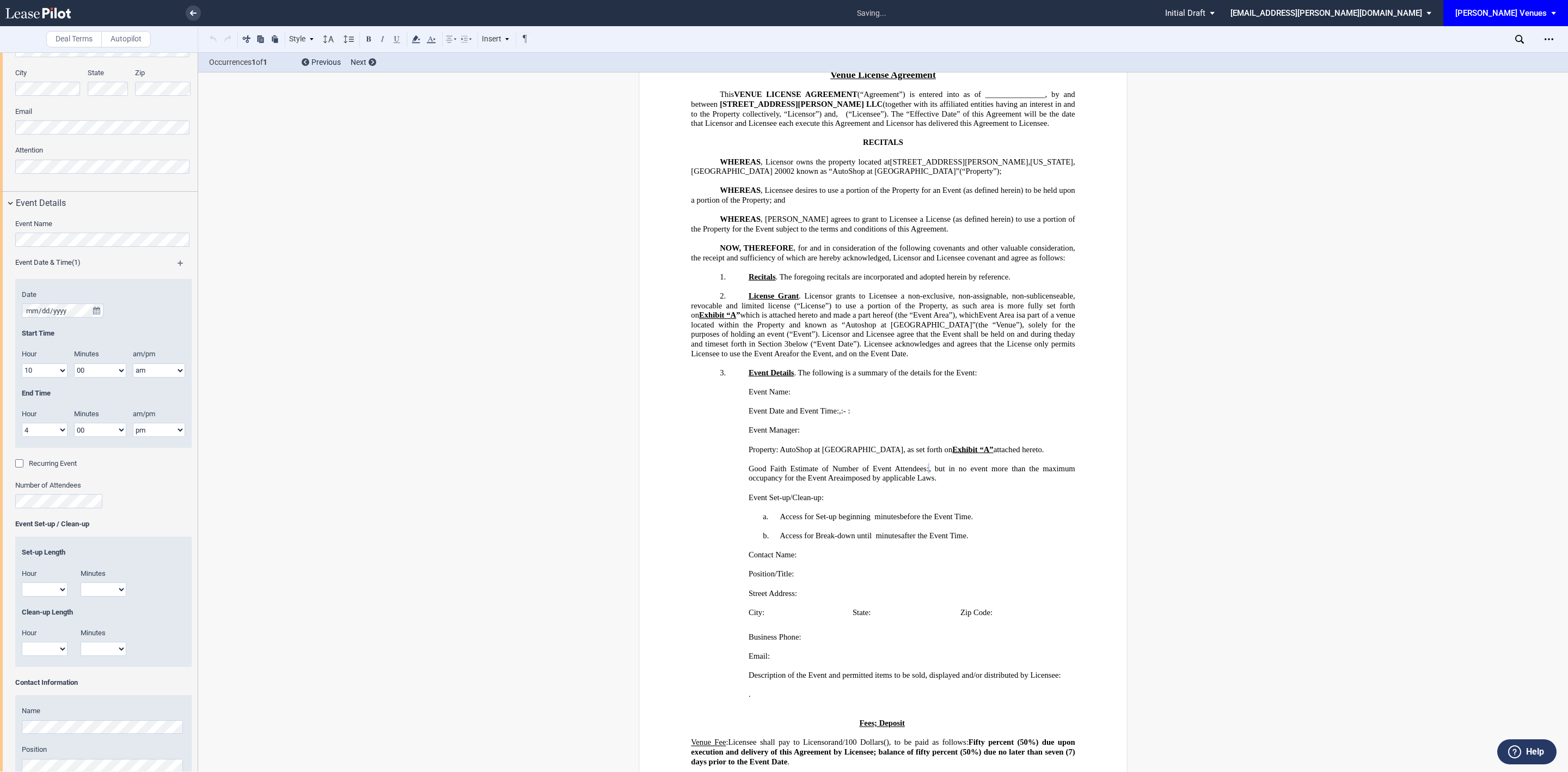
scroll to position [654, 0]
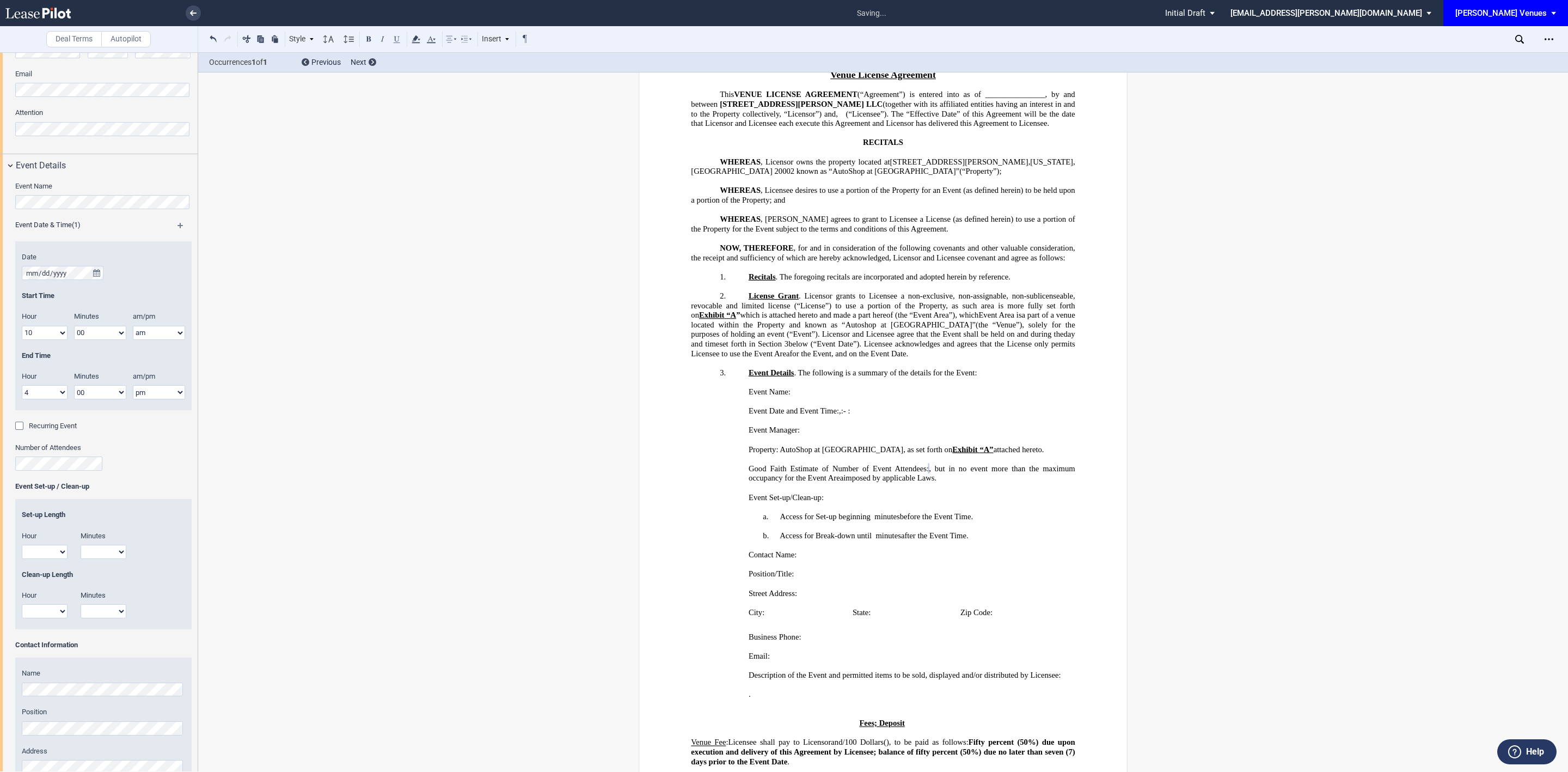
click at [35, 551] on select "1 2 3 4 5 6 7 8 9 10 11 12" at bounding box center [45, 552] width 46 height 14
drag, startPoint x: 1016, startPoint y: 492, endPoint x: 990, endPoint y: 493, distance: 26.0
click at [1016, 512] on p "a. Access for Set-up beginning ﻿ ﻿ hour s and ﻿ ﻿ minutes ﻿ ﻿ minutes before th…" at bounding box center [883, 517] width 384 height 10
click at [973, 512] on span "before the Event Time." at bounding box center [937, 516] width 73 height 9
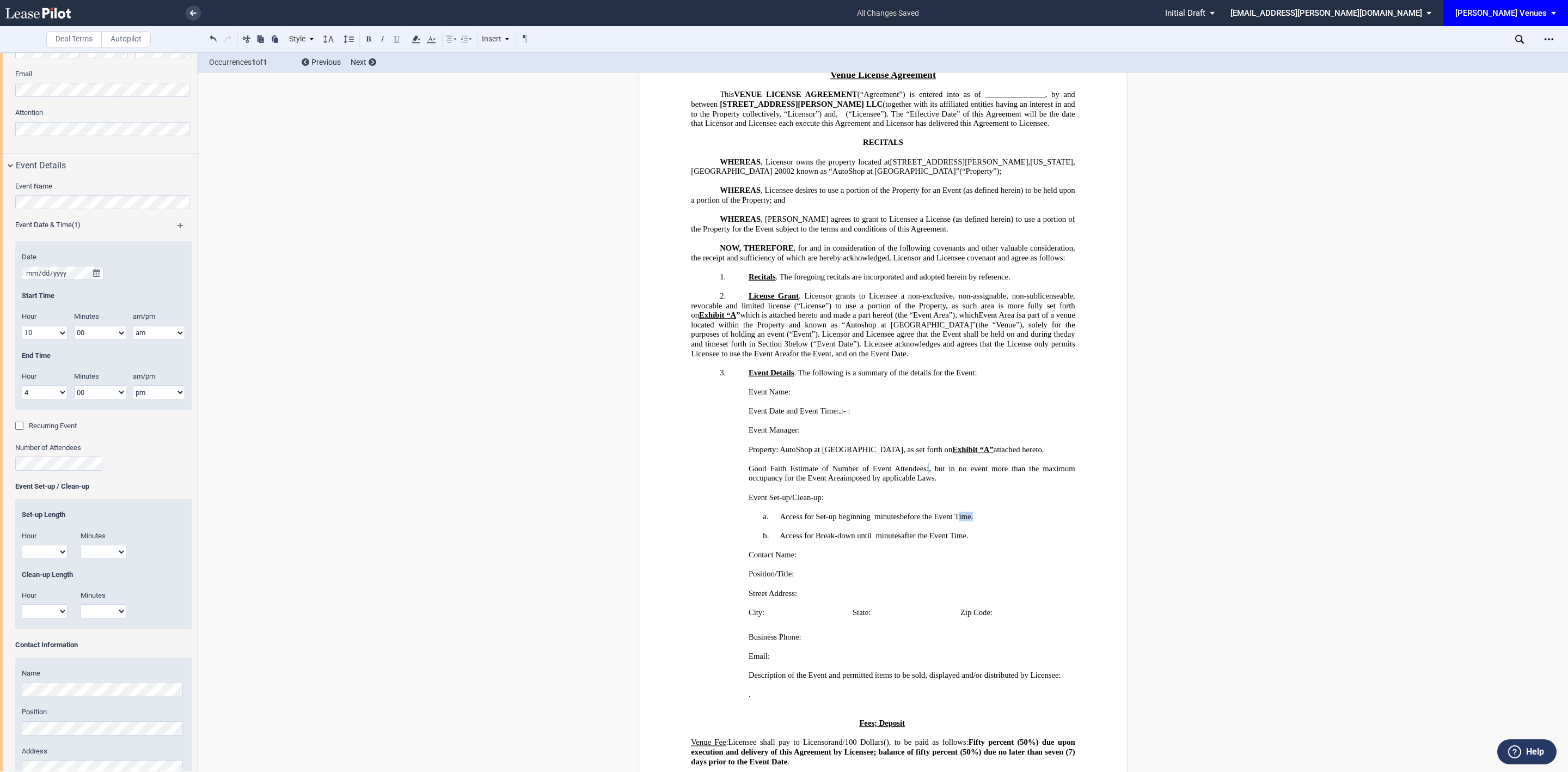
click at [973, 512] on span "before the Event Time." at bounding box center [937, 516] width 73 height 9
click at [969, 531] on span "after the Event Time." at bounding box center [935, 535] width 67 height 9
drag, startPoint x: 898, startPoint y: 493, endPoint x: 916, endPoint y: 493, distance: 18.0
click at [898, 512] on span "minutes" at bounding box center [887, 516] width 25 height 9
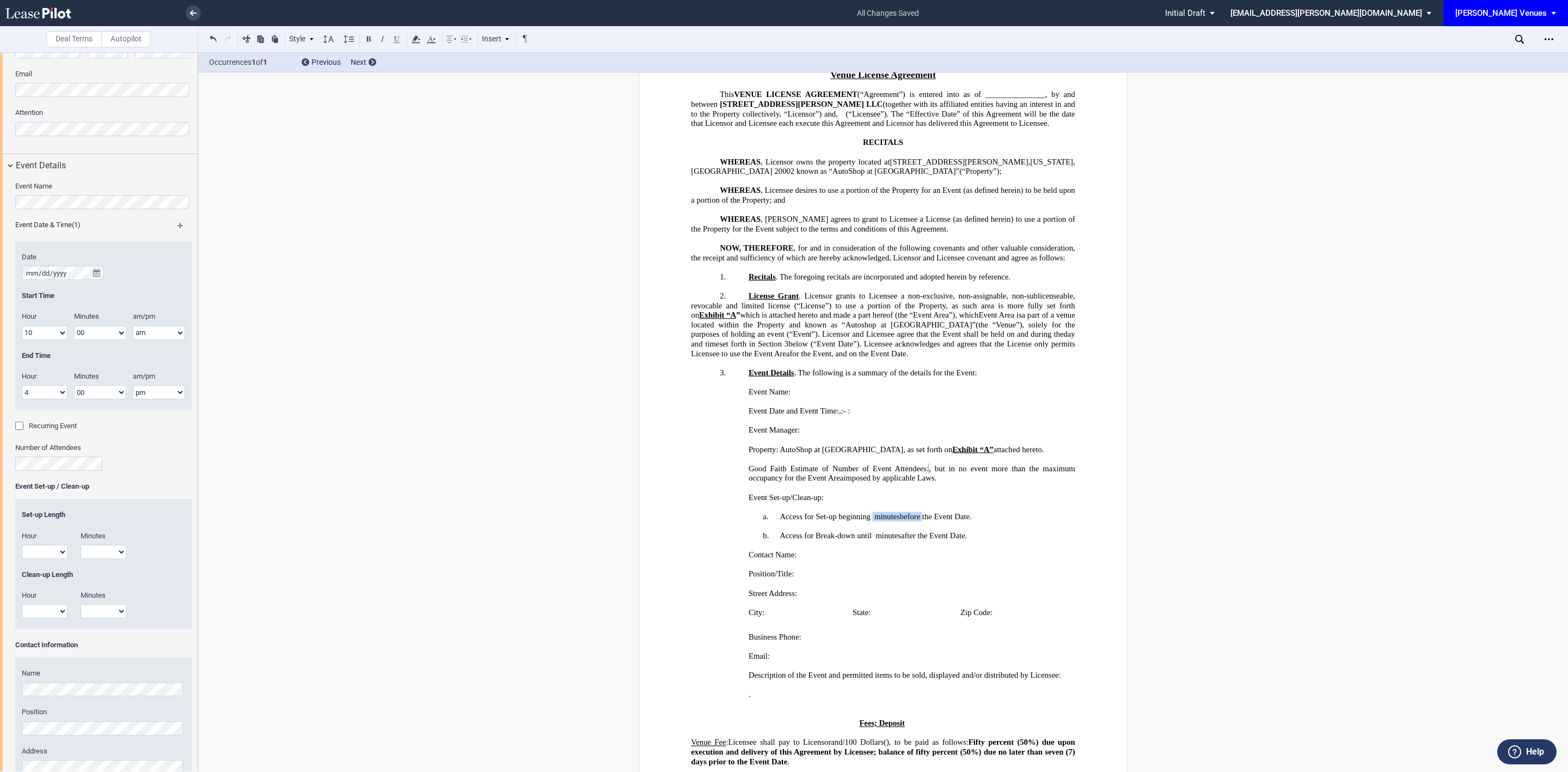
click at [871, 512] on p "a. Access for Set-up beginning ﻿ ﻿ hour s and ﻿ ﻿ minutes ﻿ ﻿ minutes before th…" at bounding box center [883, 517] width 384 height 10
click at [871, 531] on p "b. Access for Break-down until ﻿ ﻿ hour s and ﻿ ﻿ minutes ﻿ ﻿ minutes after the…" at bounding box center [883, 536] width 384 height 10
click at [1048, 550] on p "﻿" at bounding box center [1009, 555] width 97 height 10
click at [1032, 531] on p "b. Access for Break-down until ﻿ ﻿ hour s and ﻿ ﻿ minutes ﻿ ﻿1 ﻿1 ﻿:30pm on the…" at bounding box center [883, 536] width 384 height 10
click at [992, 531] on p "b. Access for Break-down until ﻿ ﻿ hour s and ﻿ ﻿ minutes ﻿ ﻿1 ﻿1 ﻿:30pm on the…" at bounding box center [883, 536] width 384 height 10
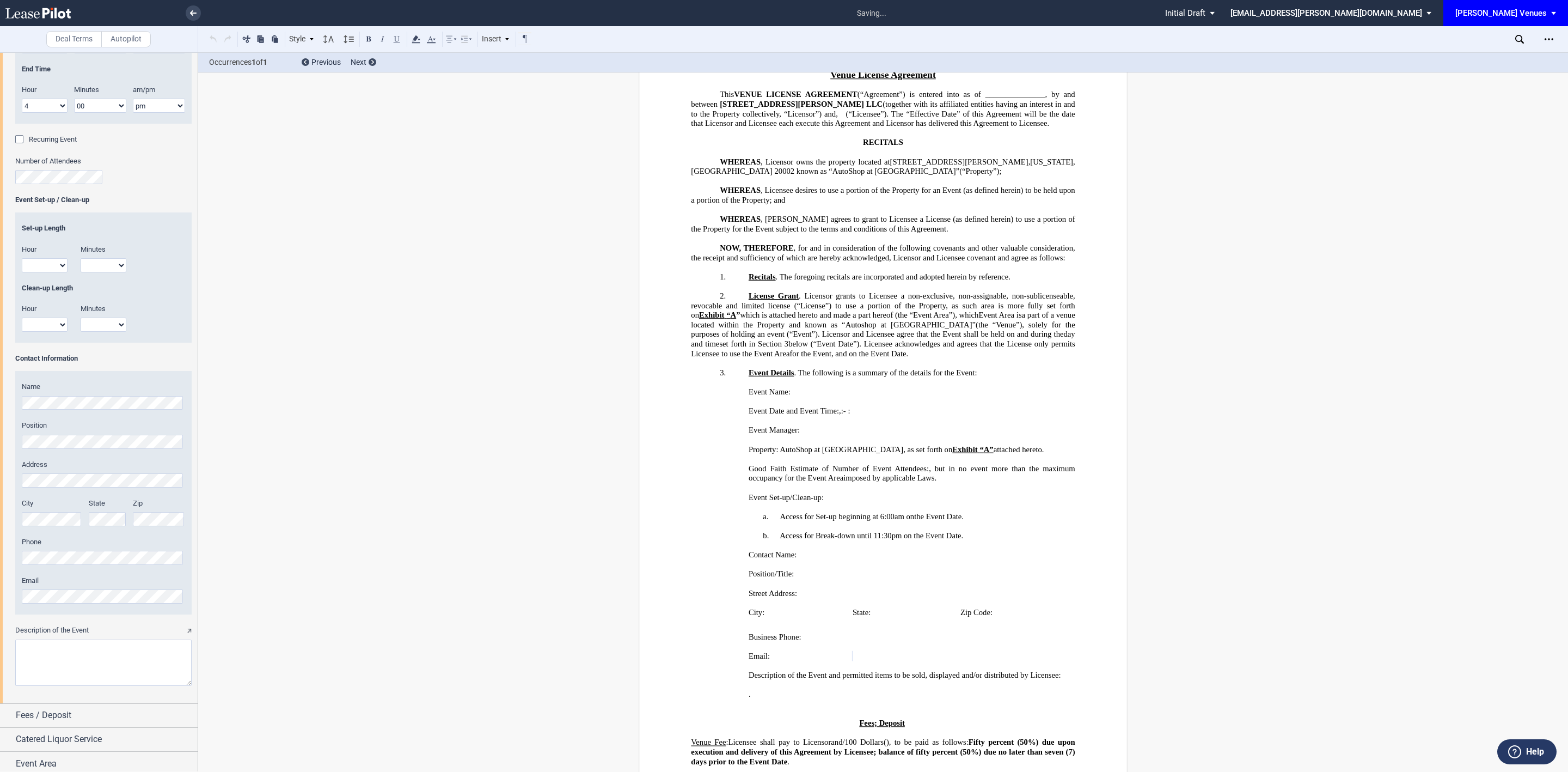
scroll to position [947, 0]
click at [46, 656] on textarea "Description of the Event" at bounding box center [103, 658] width 177 height 47
paste textarea "A Highly curated two day vintage event hosted in collaboration with Union Marke…"
click at [91, 655] on textarea "Description of the Event" at bounding box center [103, 658] width 177 height 47
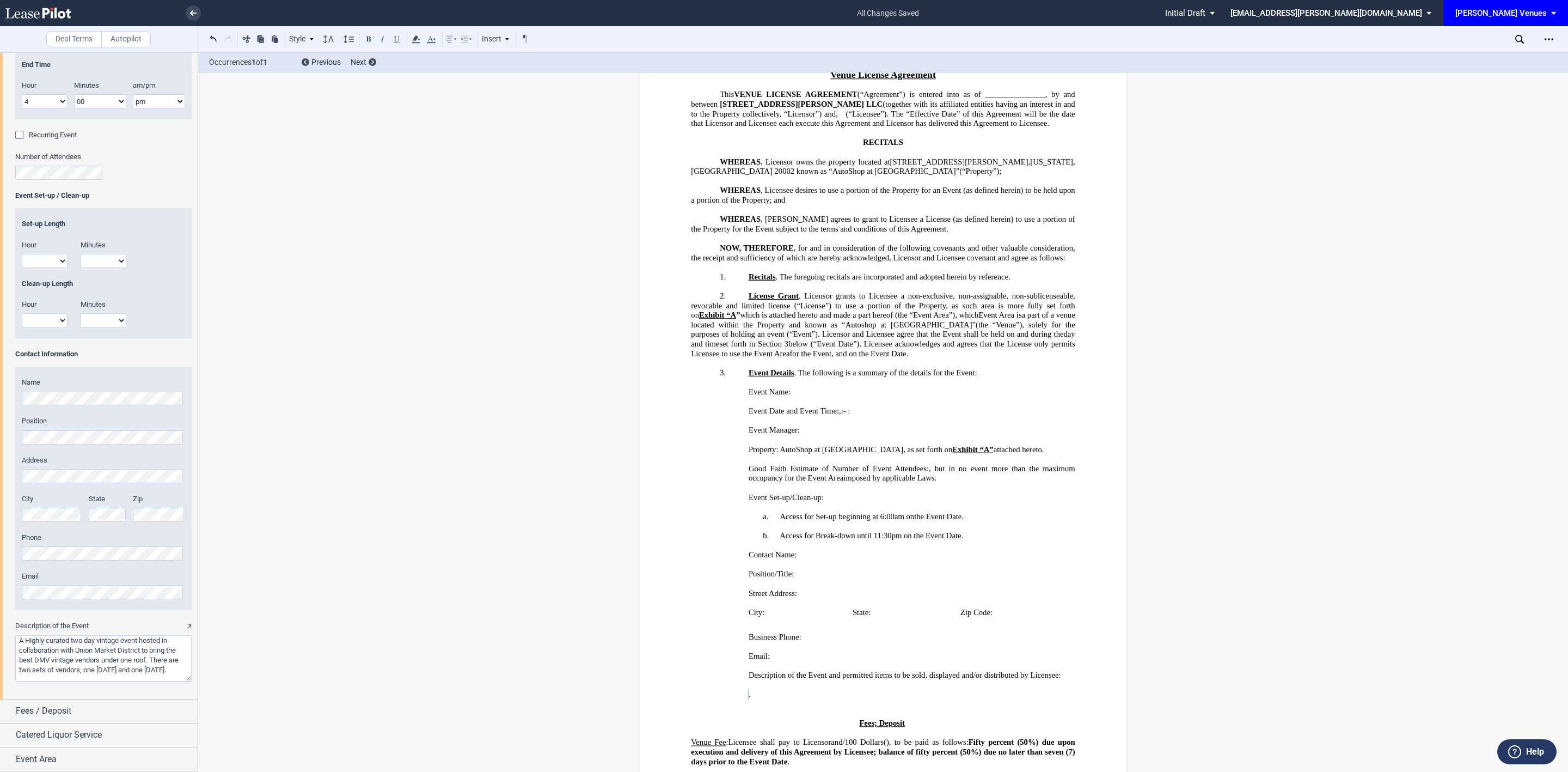
click at [87, 659] on textarea "Description of the Event" at bounding box center [103, 658] width 177 height 47
click at [124, 653] on textarea "Description of the Event" at bounding box center [103, 658] width 177 height 47
click at [131, 651] on textarea "Description of the Event" at bounding box center [103, 658] width 177 height 47
click at [100, 647] on textarea "Description of the Event" at bounding box center [103, 658] width 177 height 47
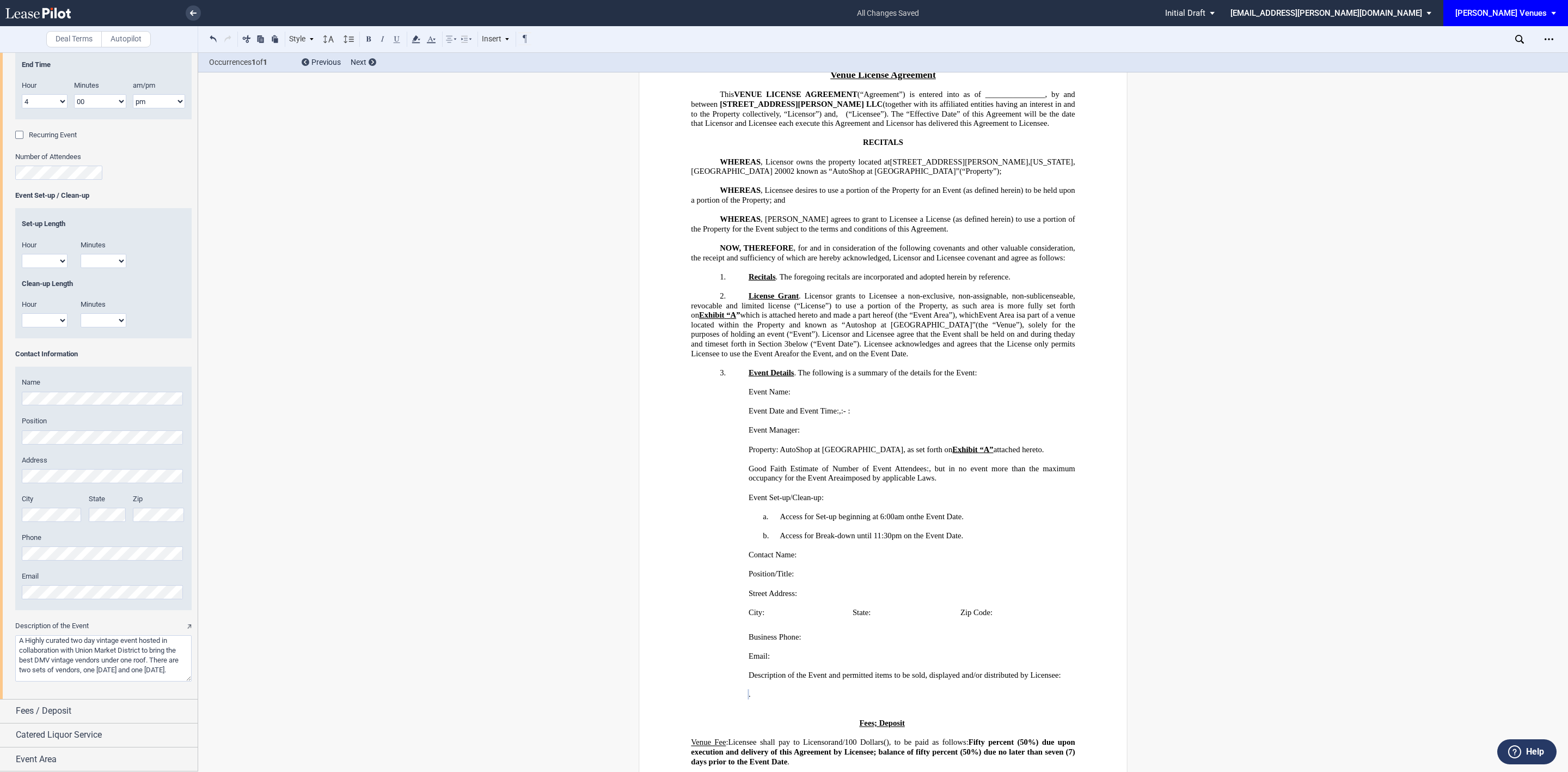
click at [90, 638] on textarea "Description of the Event" at bounding box center [103, 658] width 177 height 47
click at [95, 641] on textarea "Description of the Event" at bounding box center [103, 658] width 177 height 47
click at [148, 656] on textarea "Description of the Event" at bounding box center [103, 658] width 177 height 47
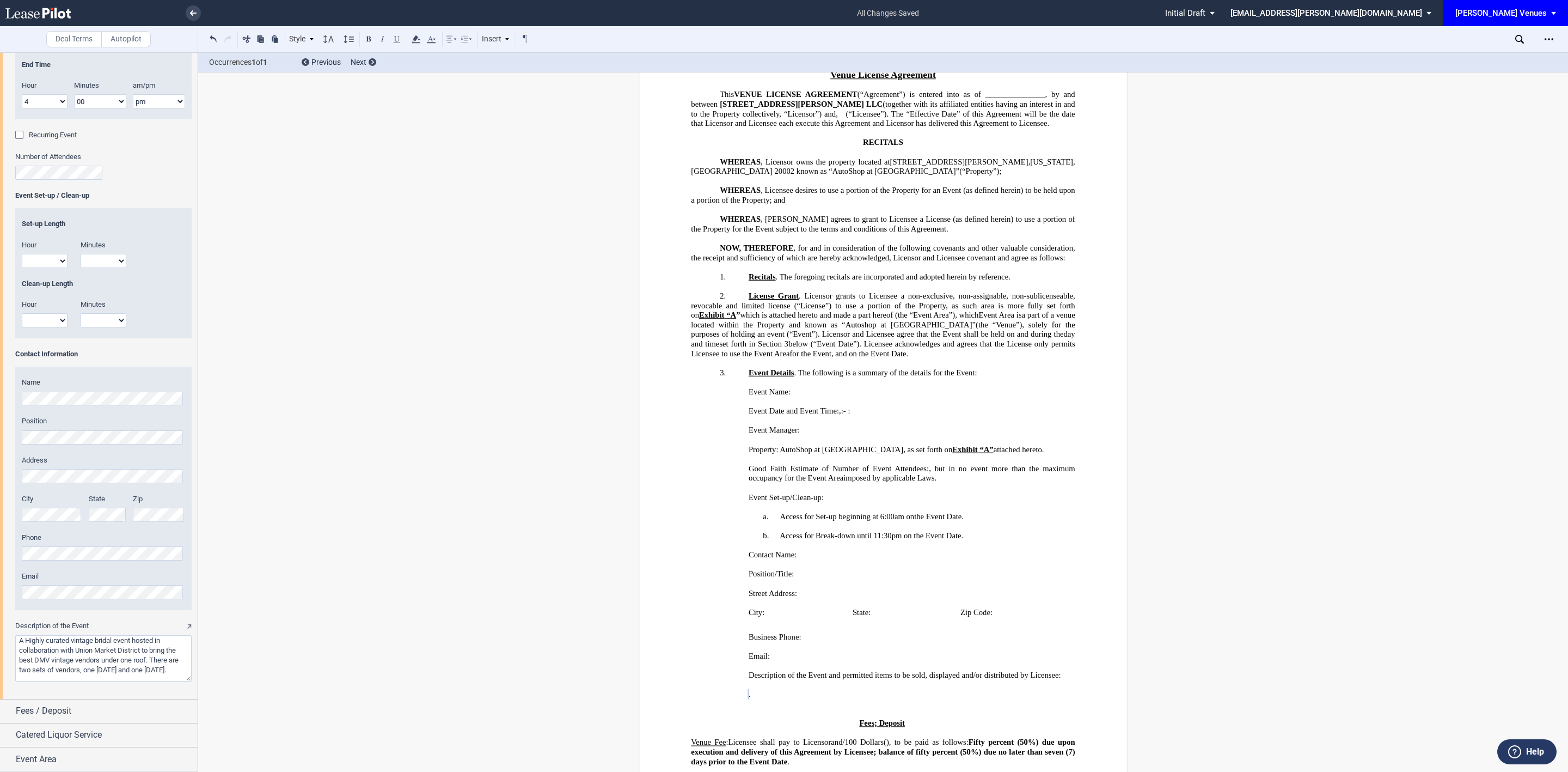
click at [43, 666] on textarea "Description of the Event" at bounding box center [103, 658] width 177 height 47
drag, startPoint x: 93, startPoint y: 674, endPoint x: 88, endPoint y: 659, distance: 15.8
click at [88, 659] on textarea "Description of the Event" at bounding box center [103, 658] width 177 height 47
drag, startPoint x: 51, startPoint y: 659, endPoint x: 201, endPoint y: 665, distance: 150.1
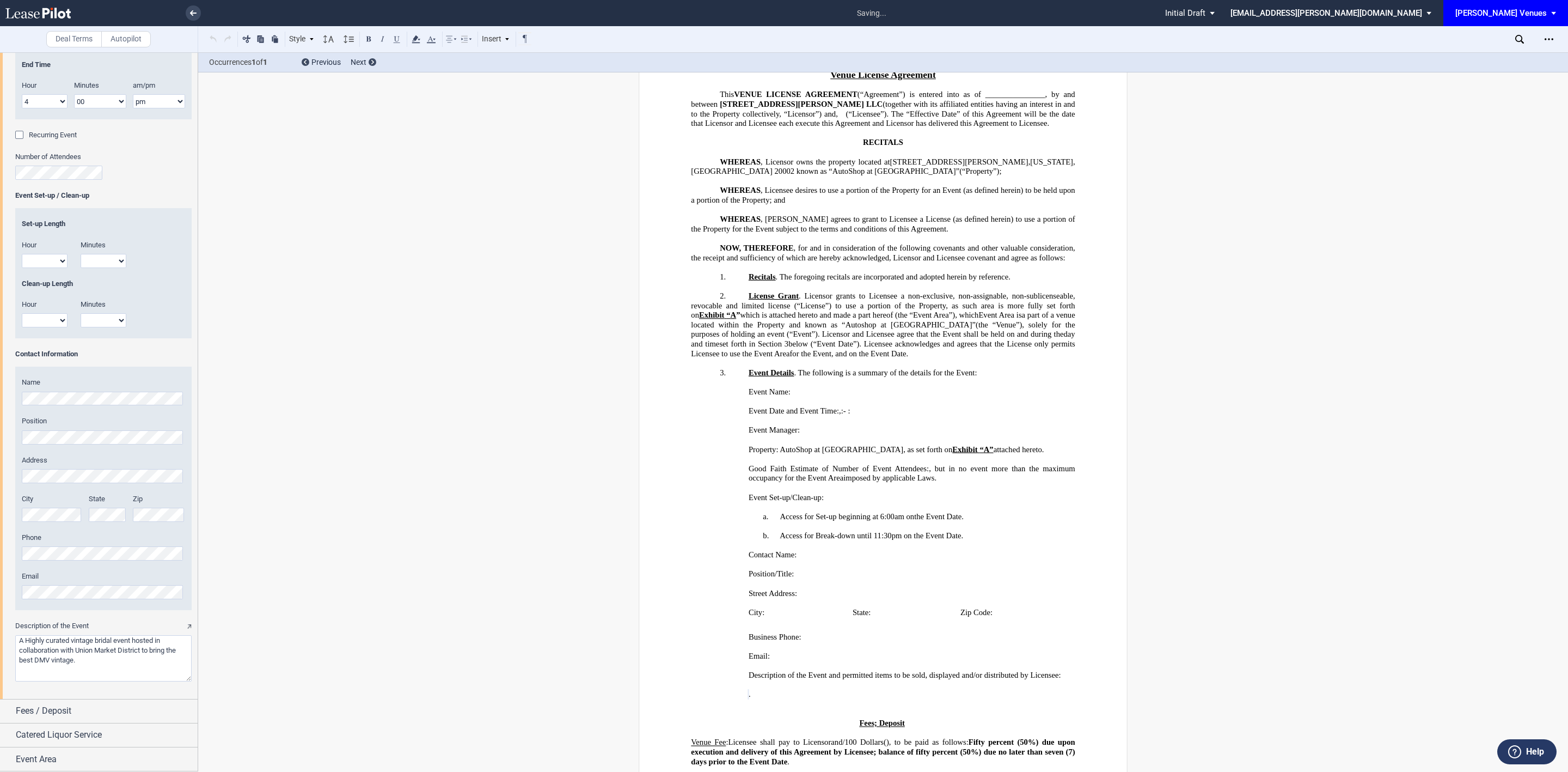
click at [57, 659] on textarea "Description of the Event" at bounding box center [103, 658] width 177 height 47
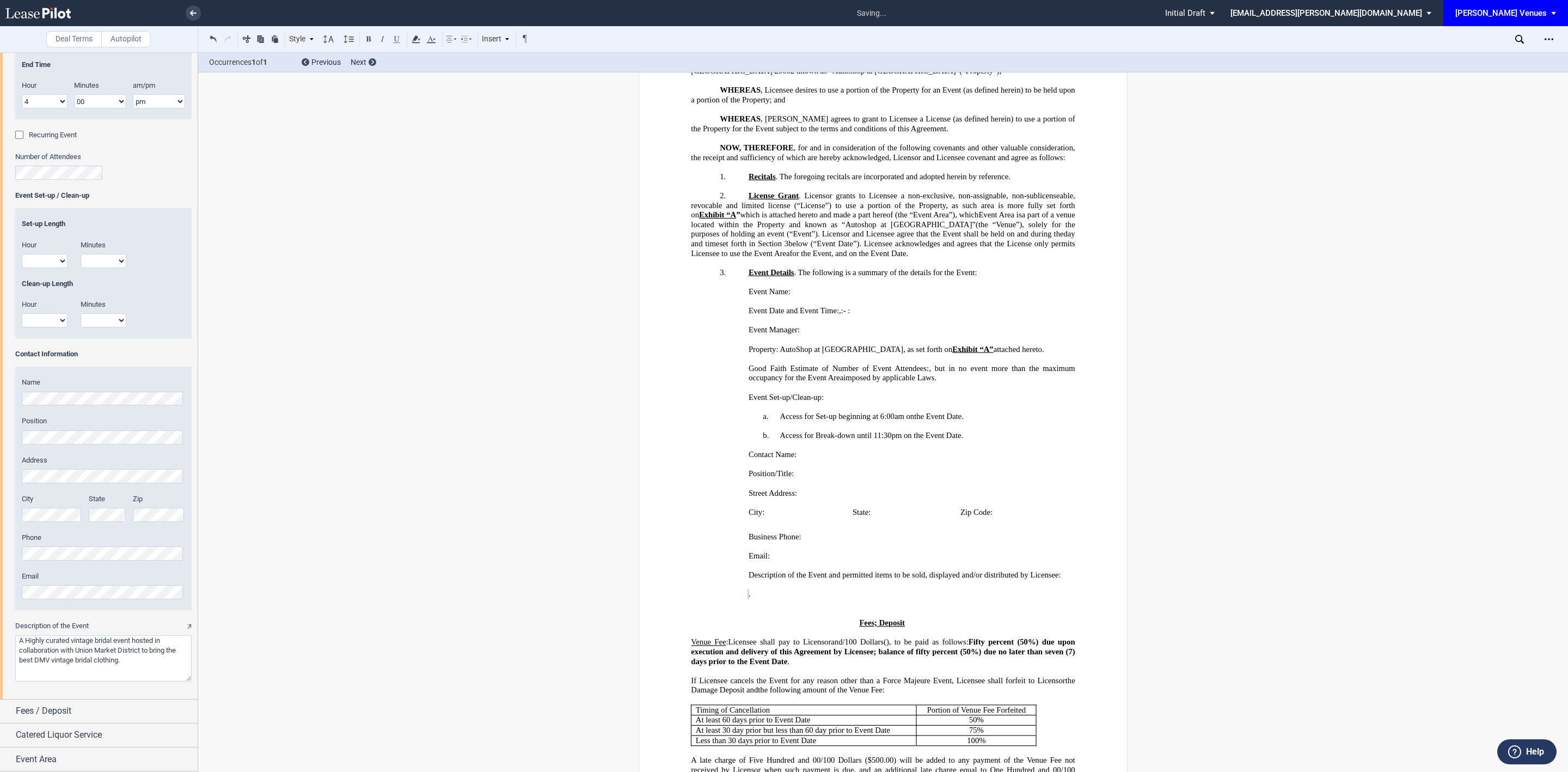
scroll to position [363, 0]
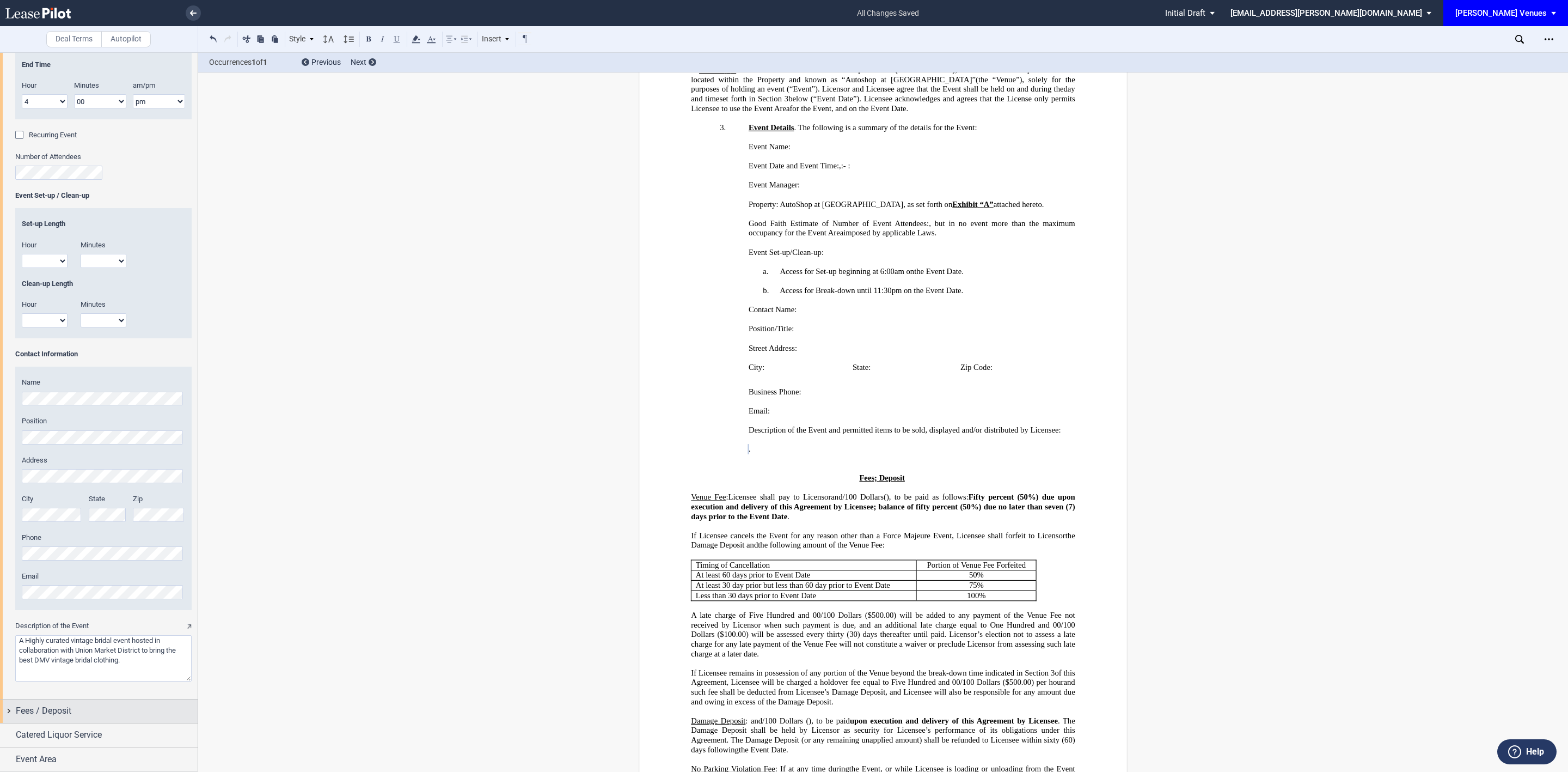
type textarea "A Highly curated vintage bridal event hosted in collaboration with Union Market…"
click at [130, 716] on div "Fees / Deposit" at bounding box center [106, 710] width 181 height 13
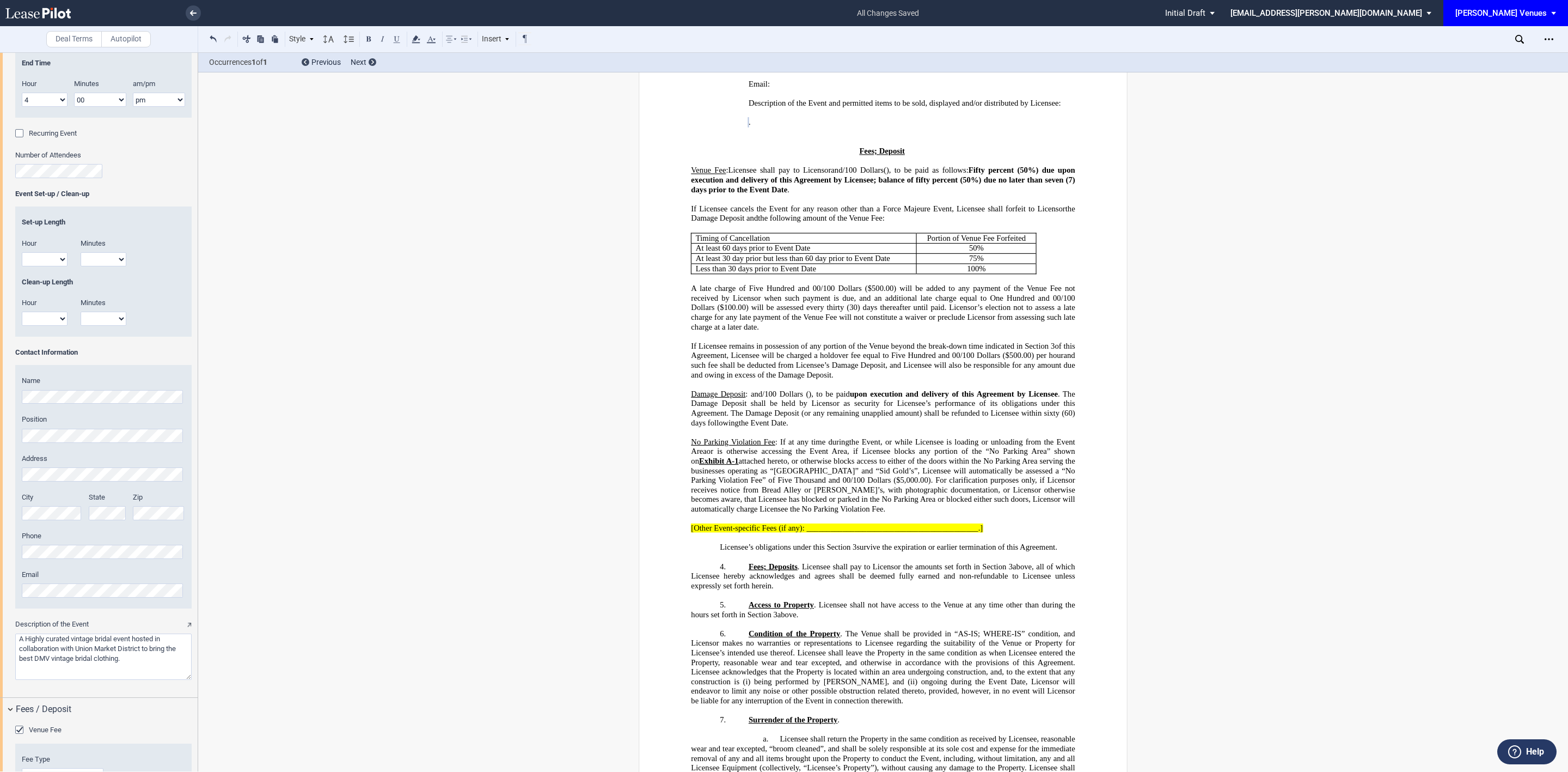
scroll to position [1154, 0]
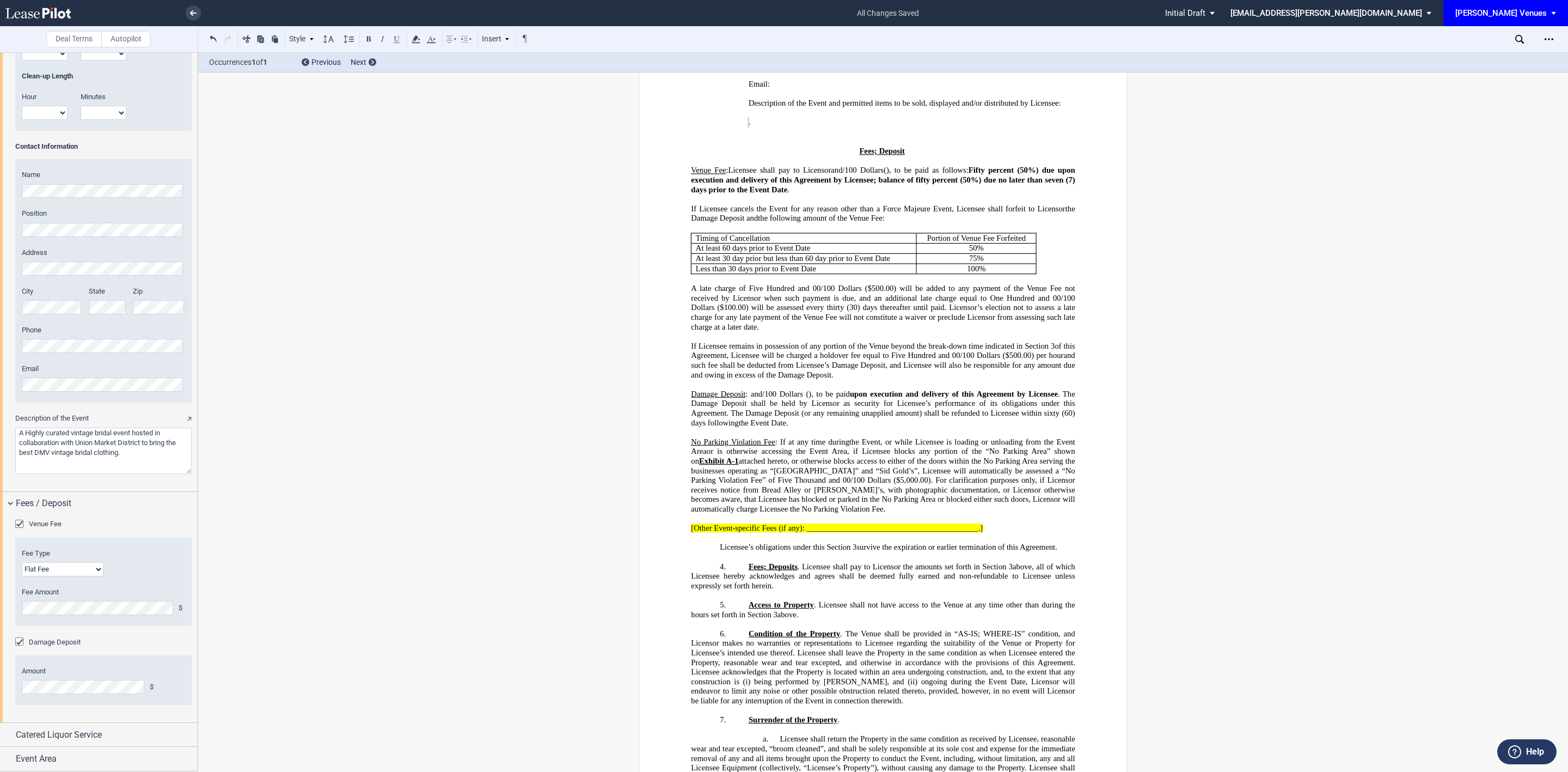
click at [53, 573] on select "Flat Fee % of Gross Sales % of Ticket Sales" at bounding box center [62, 570] width 81 height 14
select select "% of ticket sales"
click at [22, 563] on select "Flat Fee % of Gross Sales % of Ticket Sales" at bounding box center [62, 570] width 81 height 14
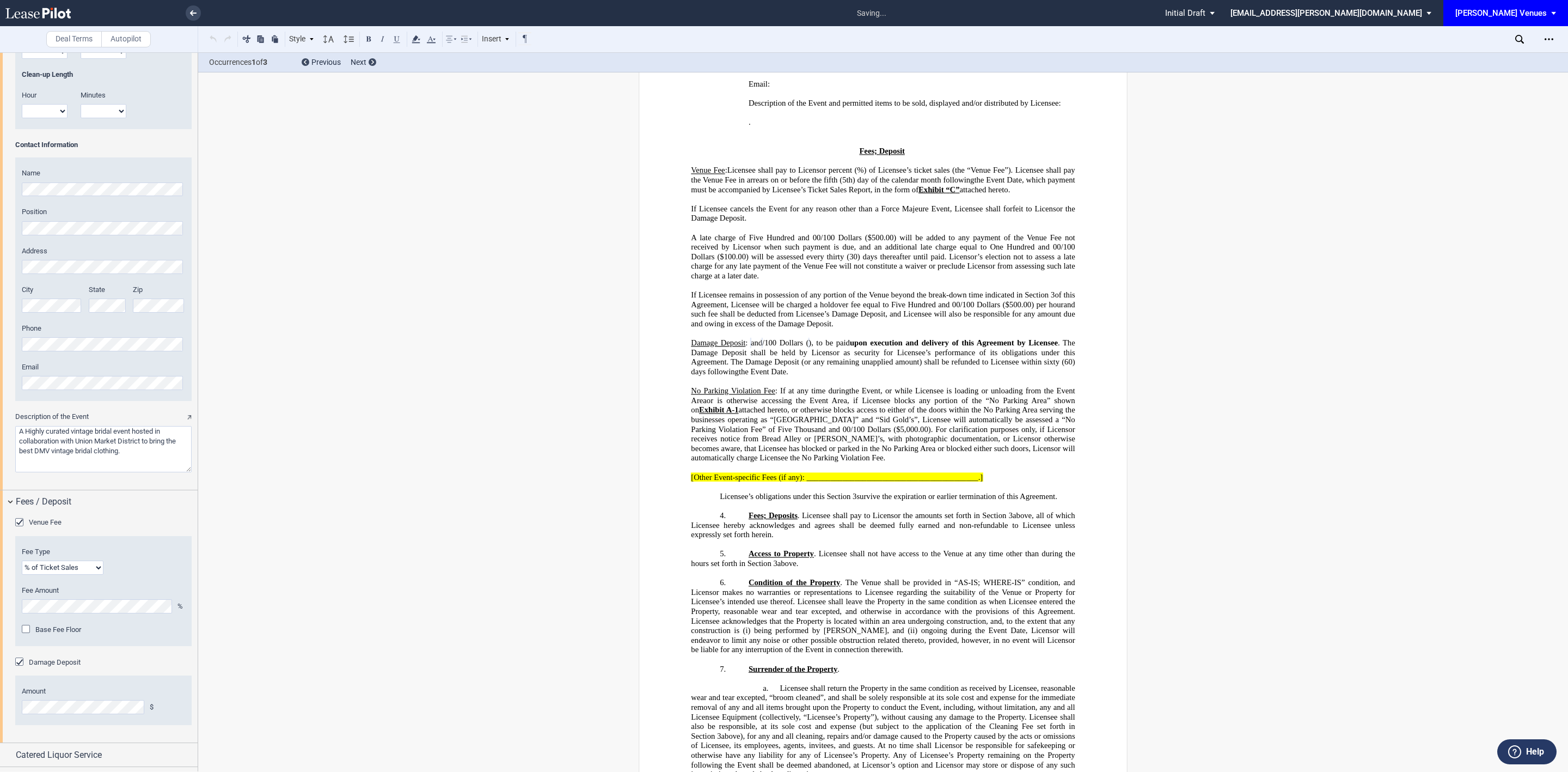
click at [838, 473] on span "[Other Event-specific Fees (if any): __________________________________________…" at bounding box center [837, 477] width 292 height 9
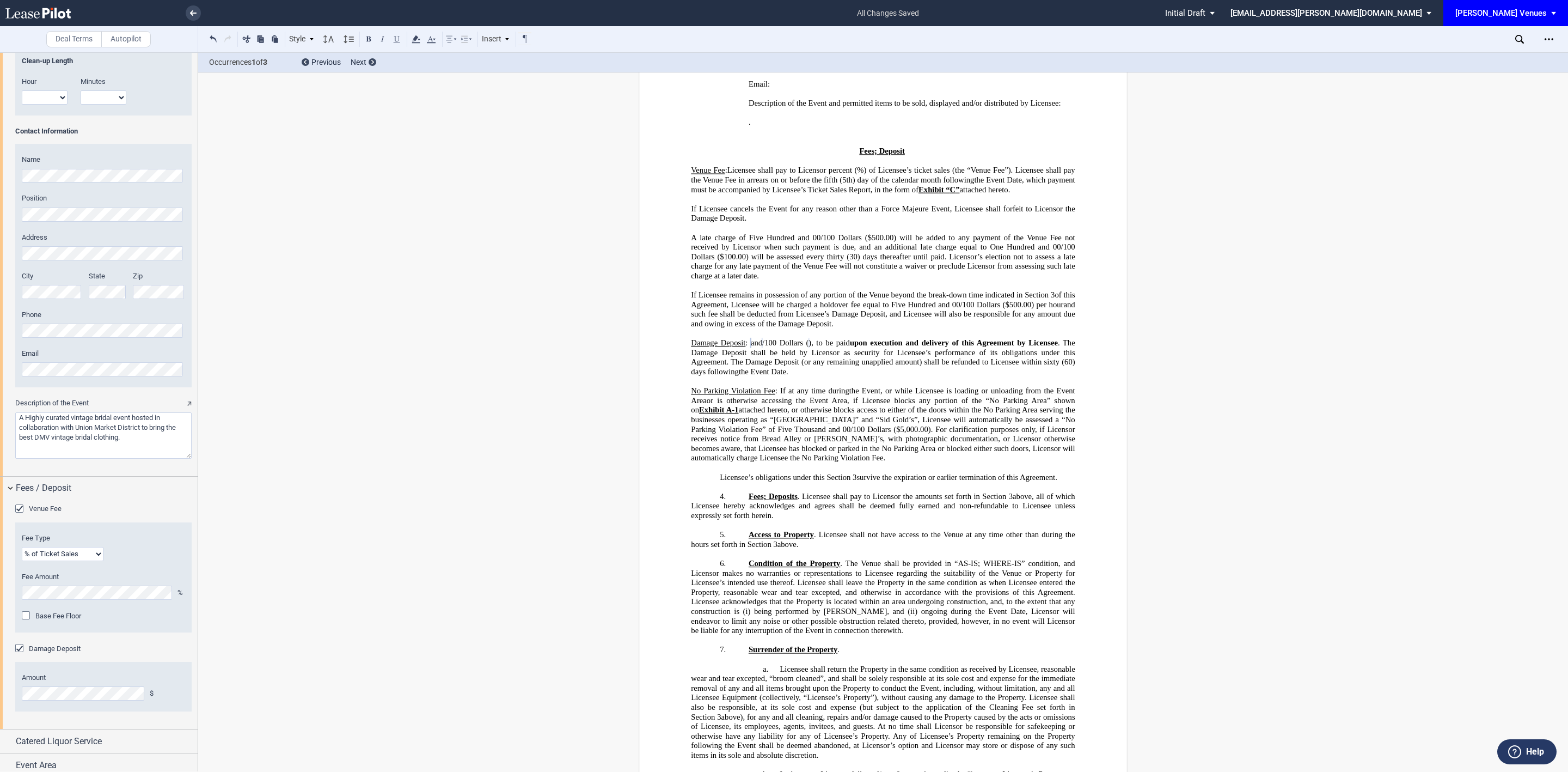
scroll to position [1175, 0]
click at [113, 729] on div "Catered Liquor Service" at bounding box center [106, 734] width 181 height 13
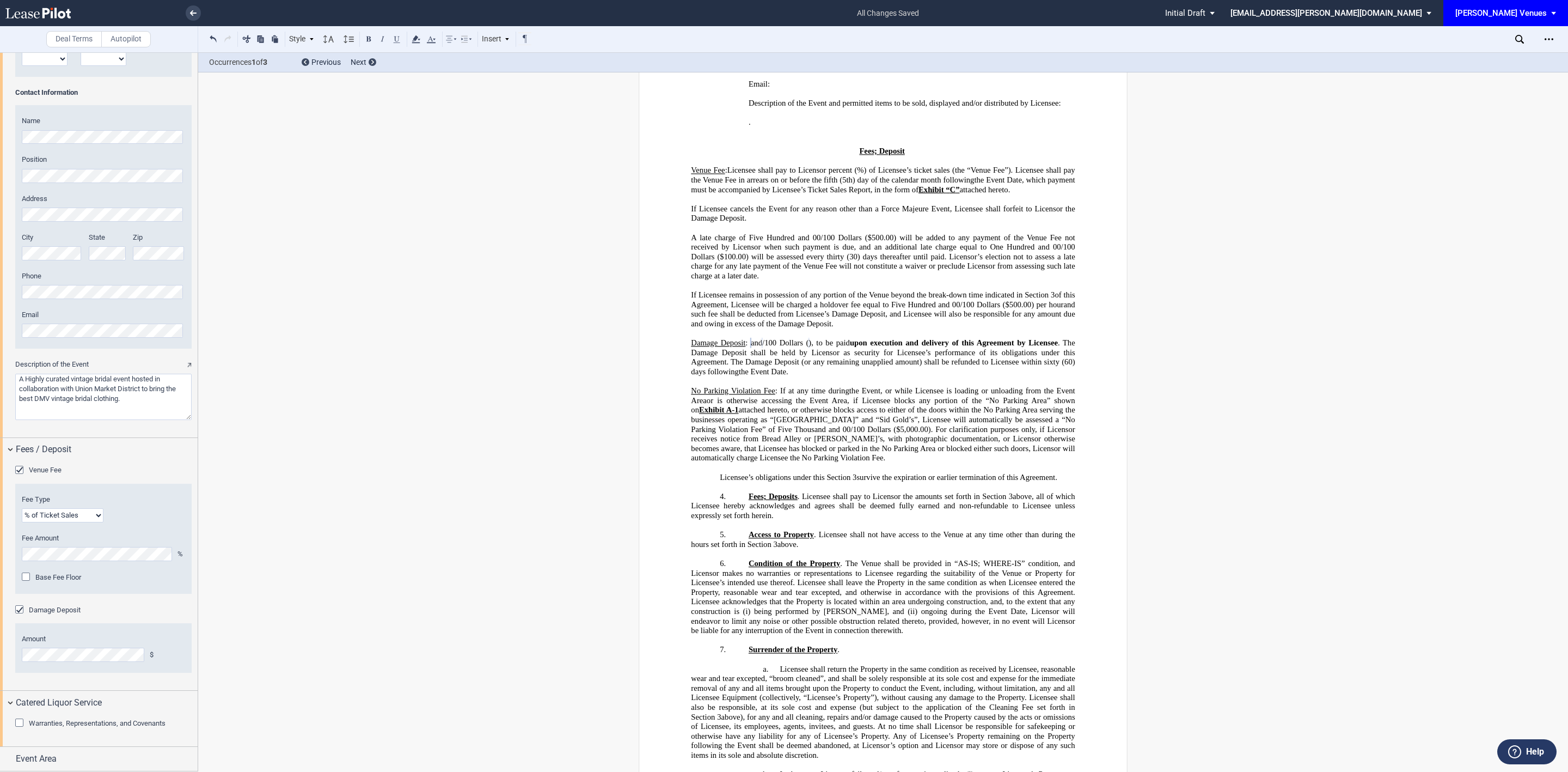
click at [133, 724] on span "Warranties, Representations, and Covenants" at bounding box center [97, 723] width 137 height 8
drag, startPoint x: 50, startPoint y: 757, endPoint x: 65, endPoint y: 698, distance: 60.9
click at [51, 755] on span "Event Area" at bounding box center [36, 758] width 41 height 13
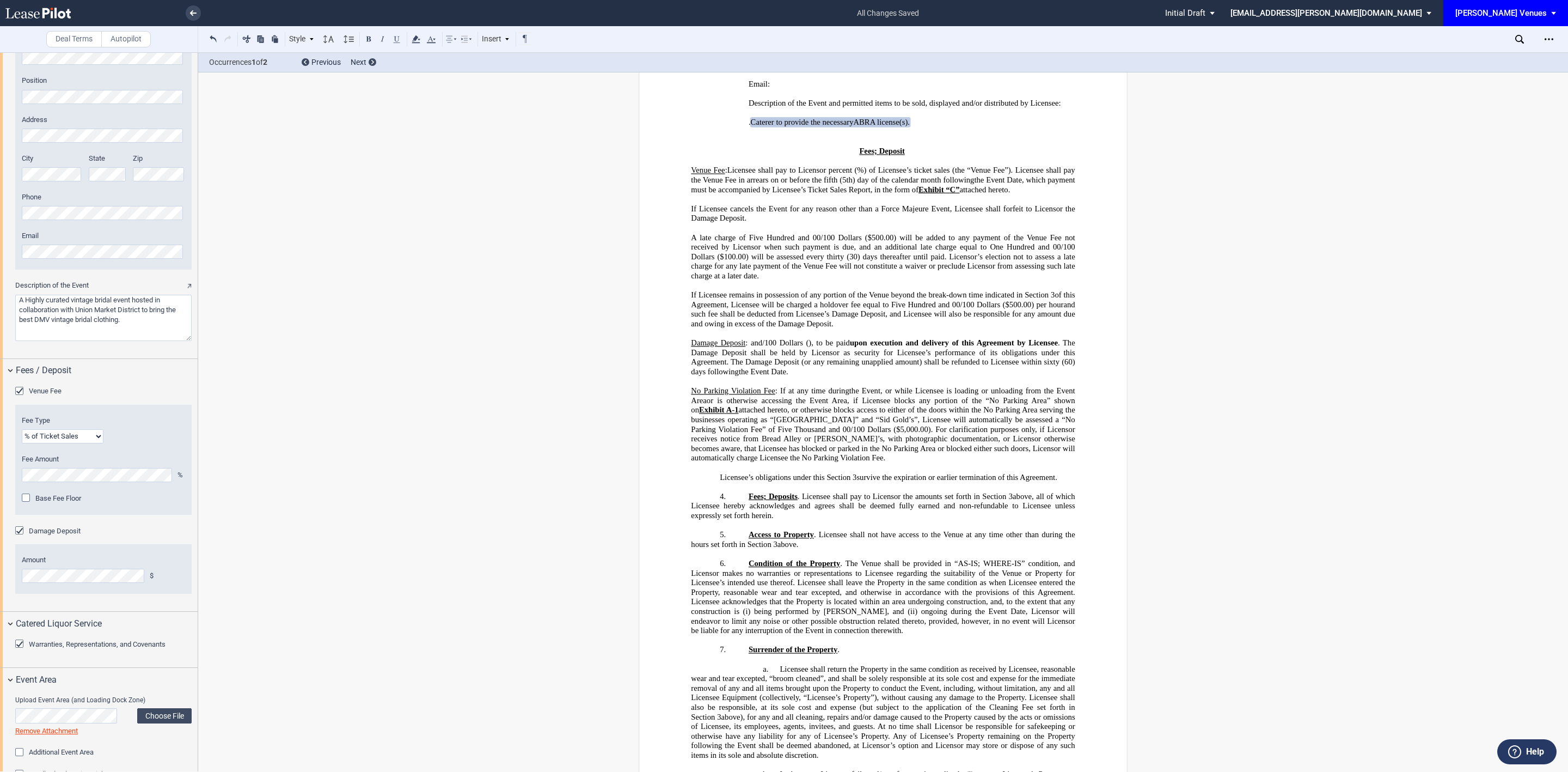
scroll to position [1314, 0]
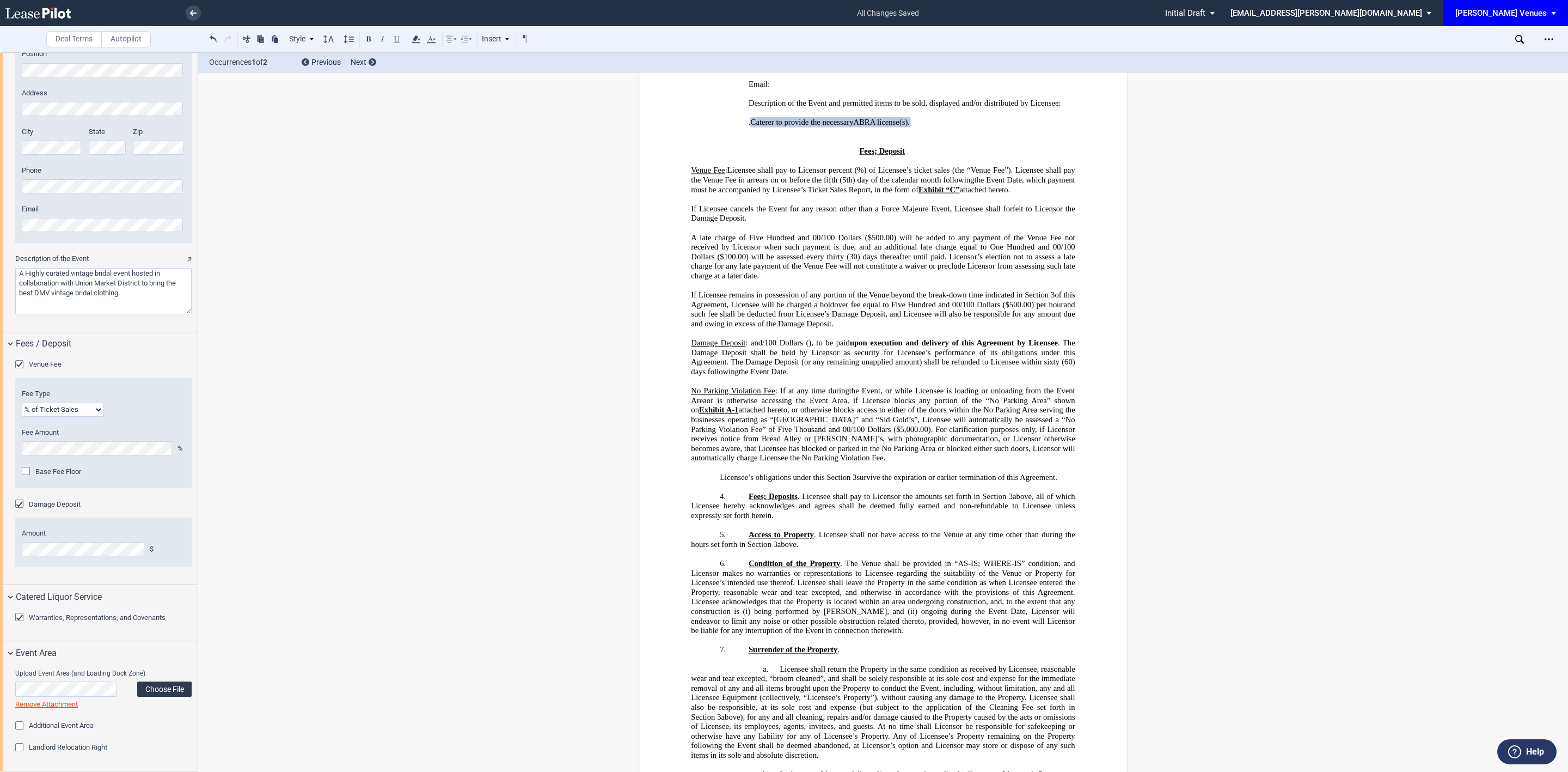
click at [174, 689] on label "Choose File" at bounding box center [164, 689] width 55 height 15
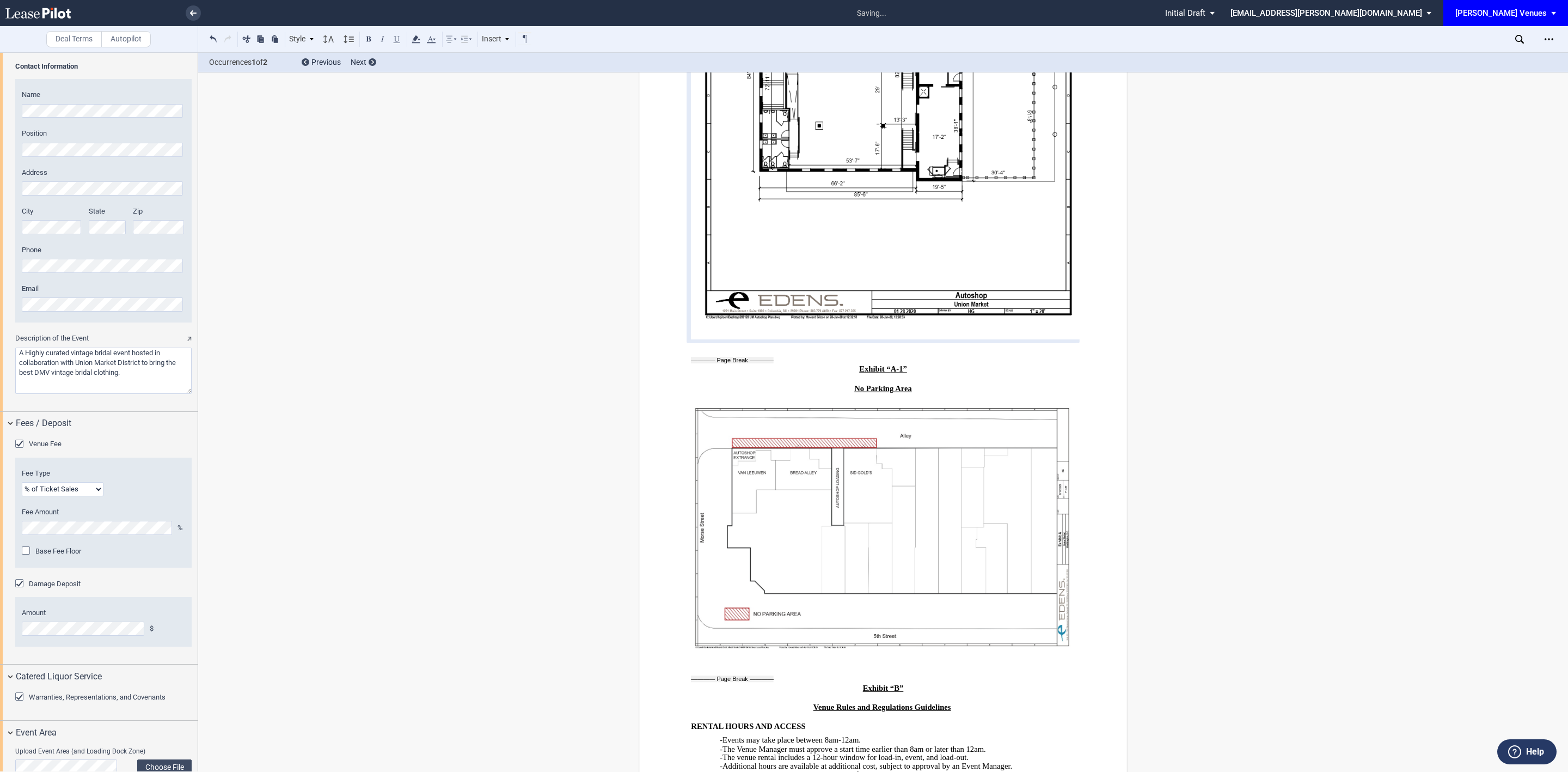
scroll to position [4725, 0]
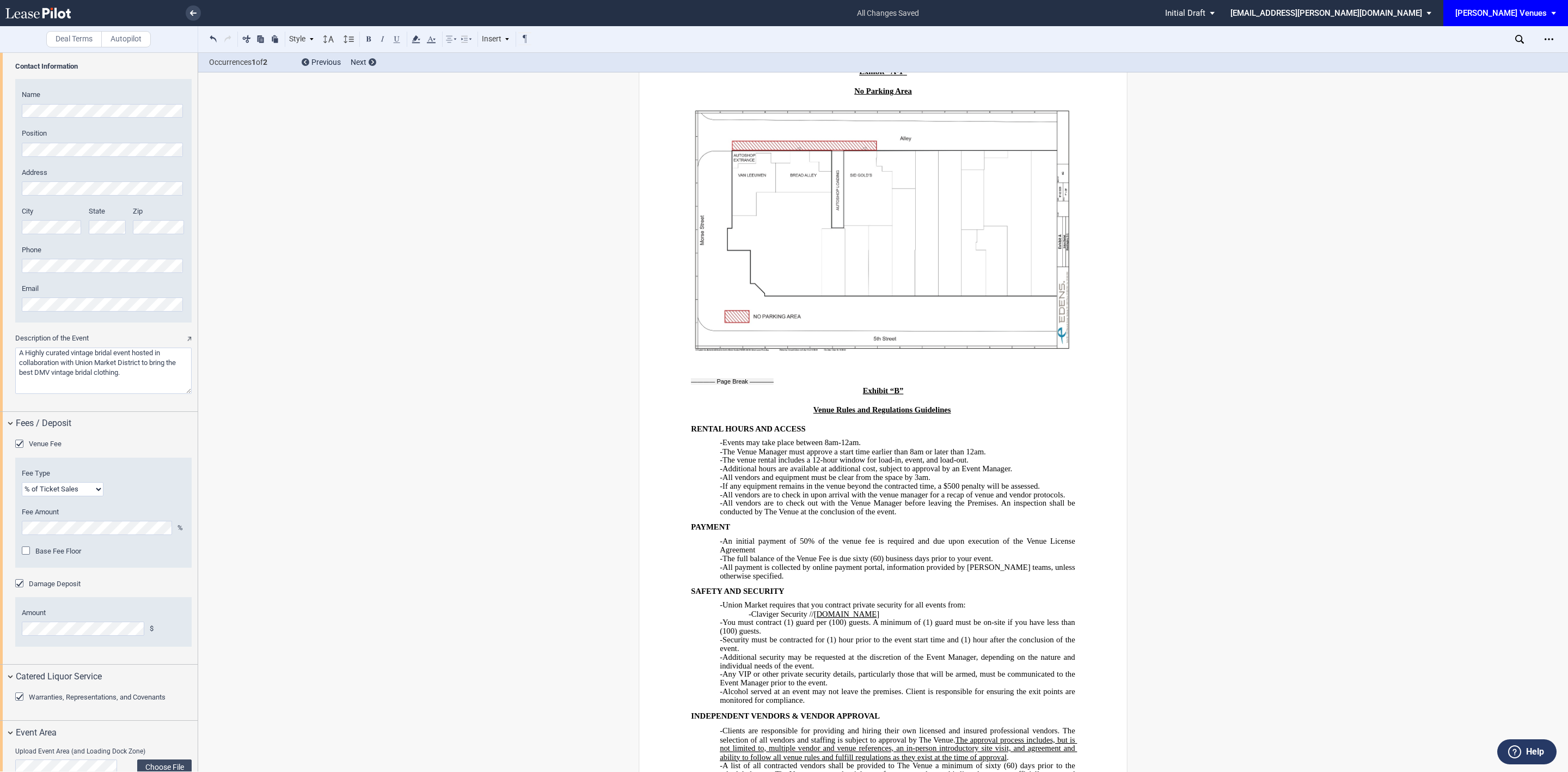
click at [910, 609] on p "-Claviger Security // [DOMAIN_NAME]" at bounding box center [911, 613] width 326 height 9
drag, startPoint x: 887, startPoint y: 323, endPoint x: 944, endPoint y: 316, distance: 57.4
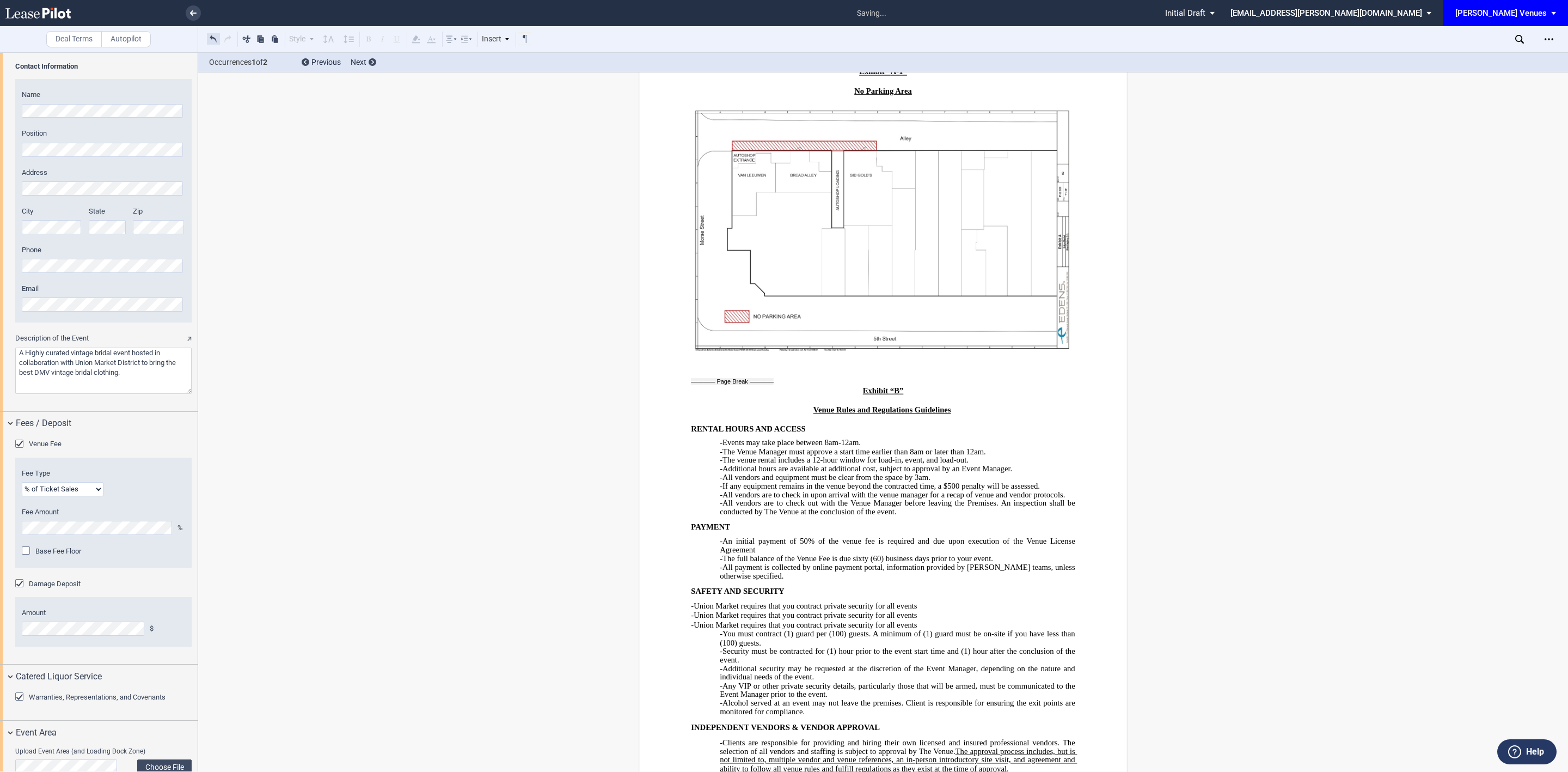
click at [213, 43] on button at bounding box center [213, 38] width 13 height 13
click at [215, 35] on button at bounding box center [213, 38] width 13 height 13
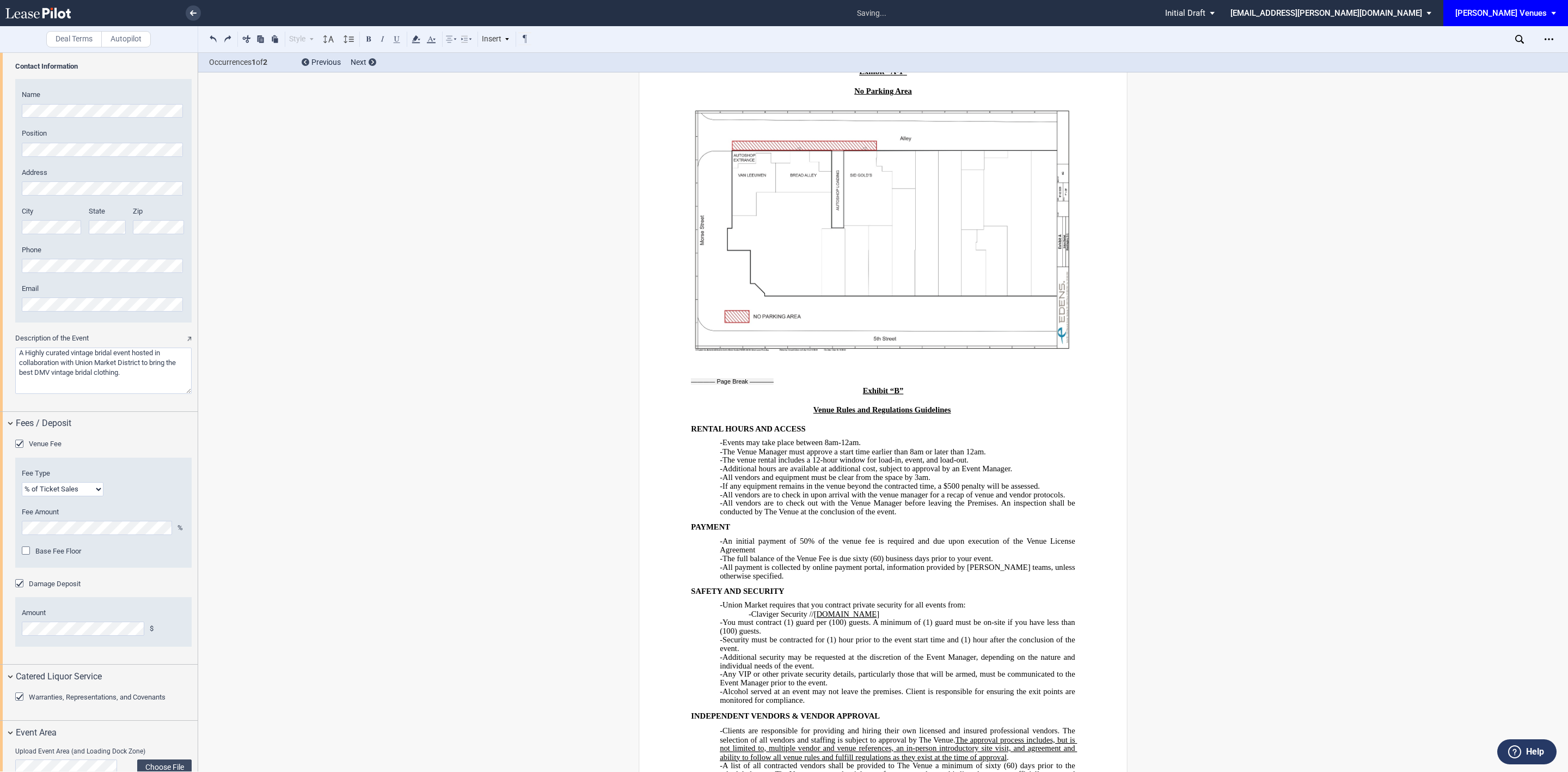
drag, startPoint x: 877, startPoint y: 325, endPoint x: 737, endPoint y: 325, distance: 140.0
click at [835, 600] on span "-Union Market requires that you contract private security for all events unless…" at bounding box center [899, 609] width 357 height 18
click at [782, 601] on p "-Union Market requires that you contract private security for all events unless…" at bounding box center [898, 610] width 356 height 18
